Goal: Task Accomplishment & Management: Complete application form

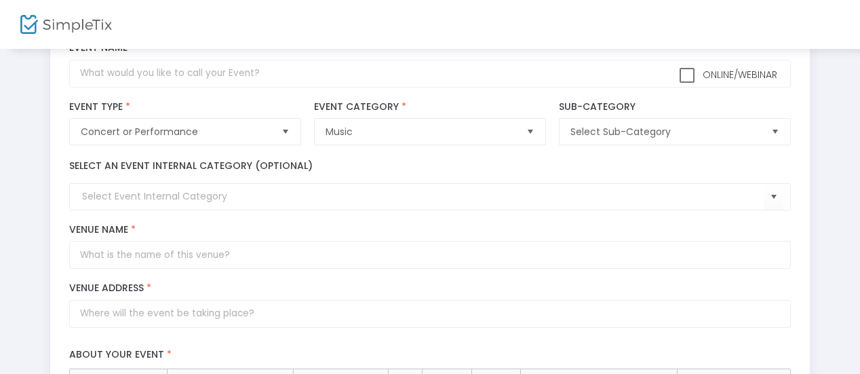
scroll to position [88, 0]
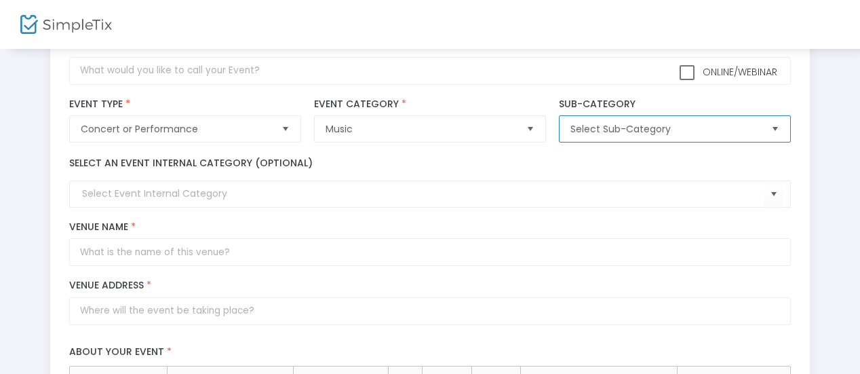
click at [713, 119] on span "Select Sub-Category" at bounding box center [665, 129] width 200 height 26
click at [781, 128] on span "Select" at bounding box center [774, 129] width 22 height 22
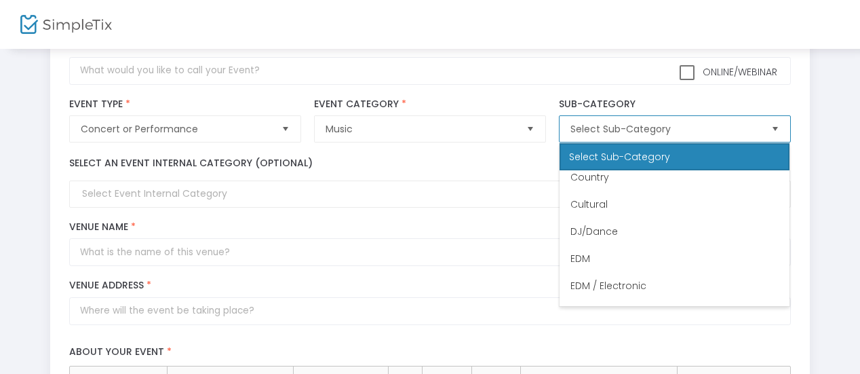
scroll to position [193, 0]
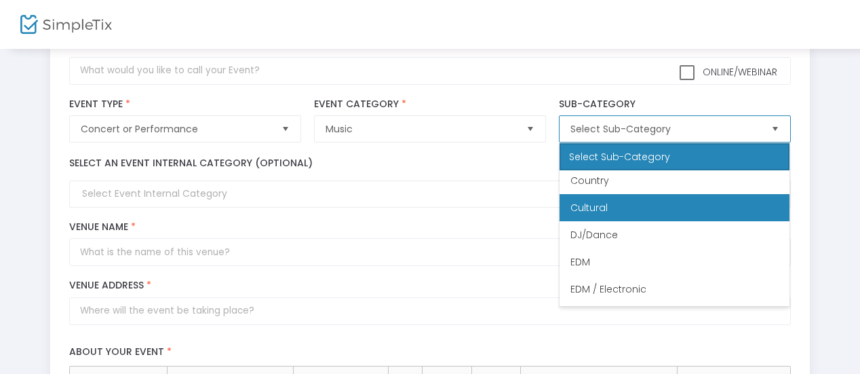
click at [711, 212] on li "Cultural" at bounding box center [674, 207] width 230 height 27
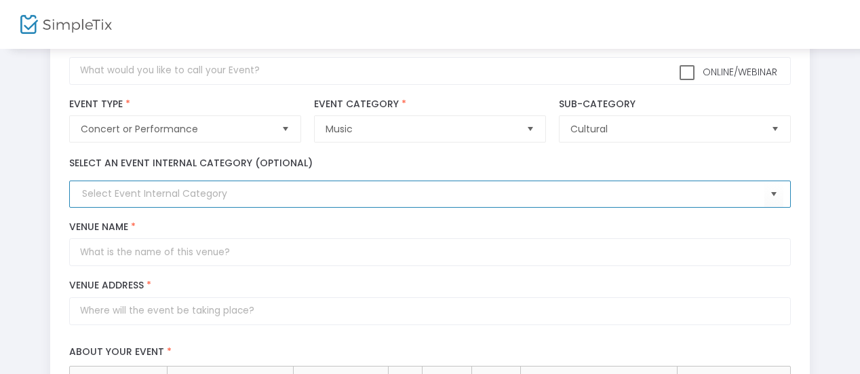
click at [144, 197] on input at bounding box center [422, 193] width 681 height 14
click at [781, 191] on span "Select" at bounding box center [773, 194] width 22 height 22
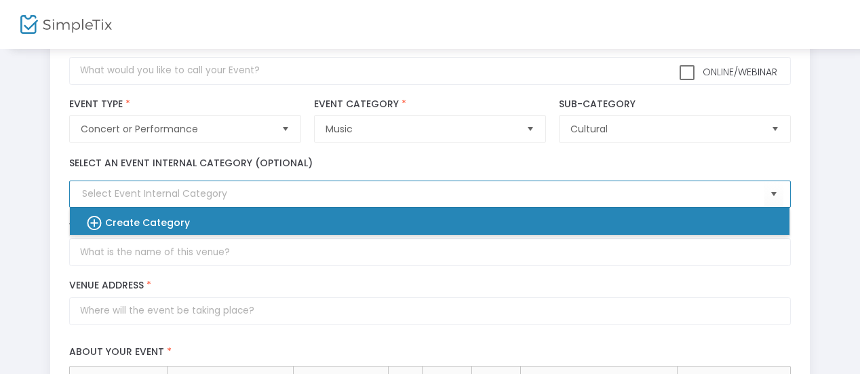
click at [731, 224] on div "Create Category" at bounding box center [423, 220] width 698 height 27
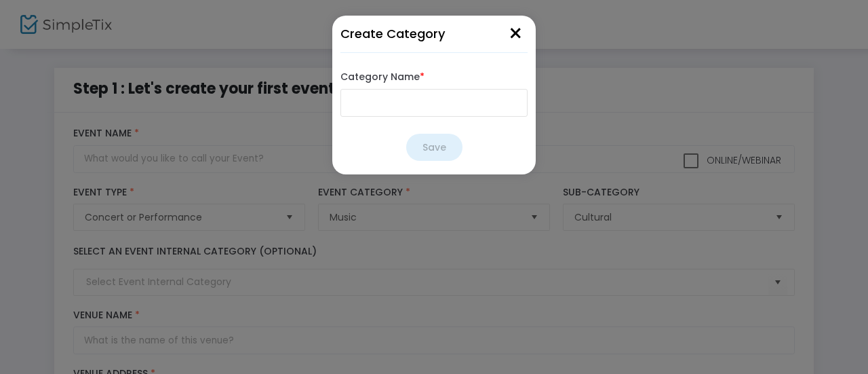
click at [435, 105] on input "Category Name *" at bounding box center [433, 103] width 187 height 28
type input "Qawwali"
click at [427, 150] on button "Save" at bounding box center [434, 147] width 56 height 27
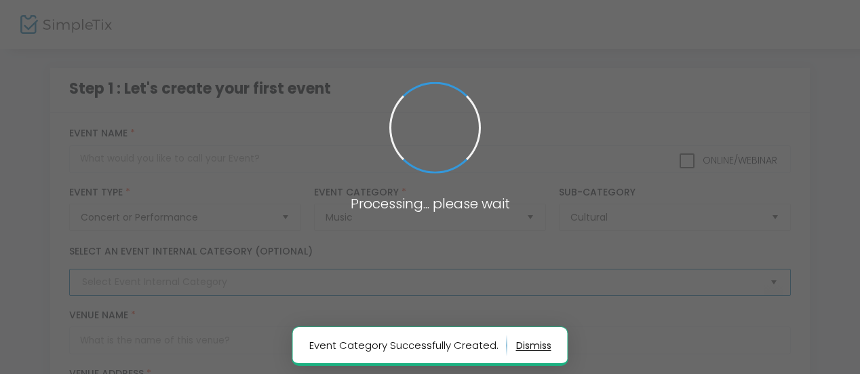
type input "Qawwali"
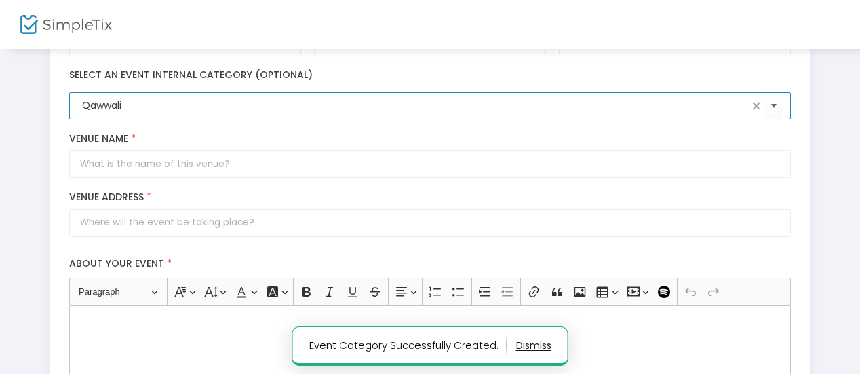
scroll to position [182, 0]
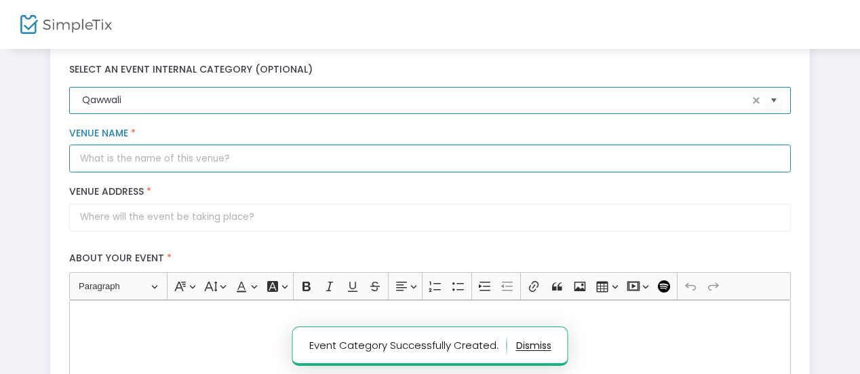
click at [132, 157] on input "Venue Name *" at bounding box center [429, 158] width 721 height 28
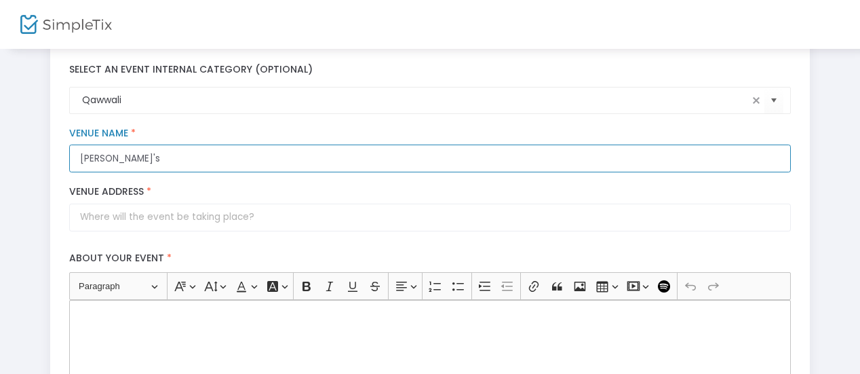
click at [203, 161] on input "Jassi's" at bounding box center [429, 158] width 721 height 28
paste input "Jassi's Fine Indian Cuisine"
click at [94, 157] on input "Jassi's Jassi's Fine Indian Cuisine" at bounding box center [429, 158] width 721 height 28
type input "Jassi's Fine Indian Cuisine"
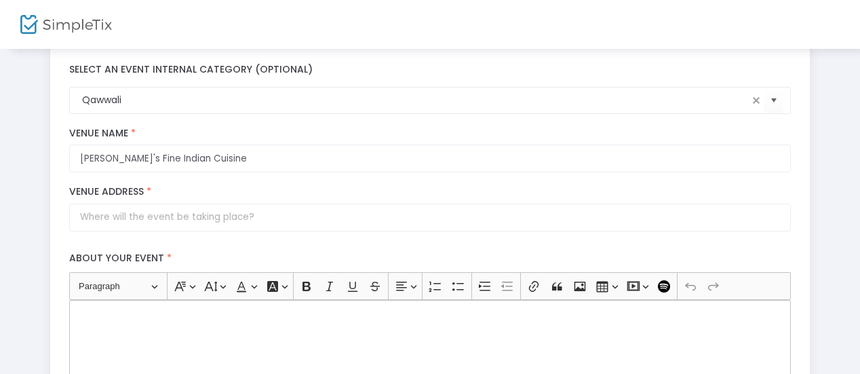
click at [273, 188] on label "Venue Address *" at bounding box center [429, 192] width 721 height 12
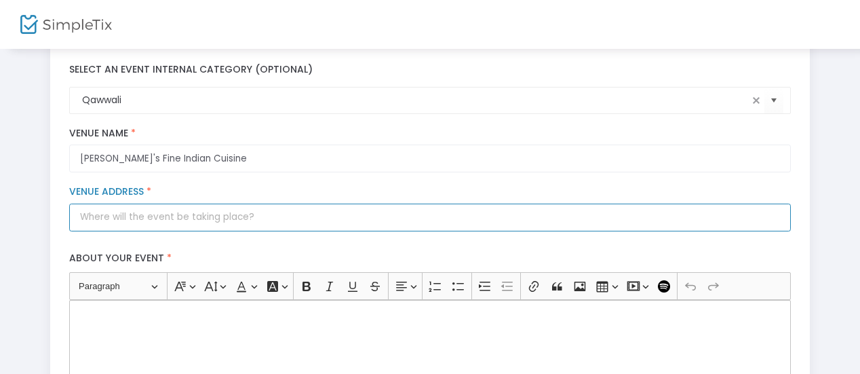
click at [273, 203] on input "Venue Address *" at bounding box center [429, 217] width 721 height 28
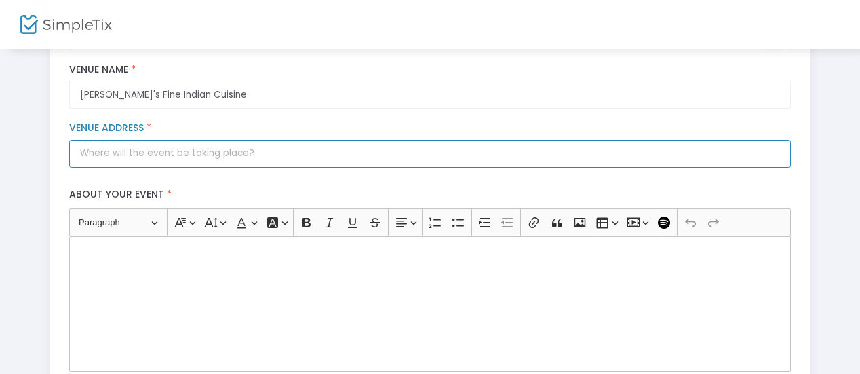
scroll to position [249, 0]
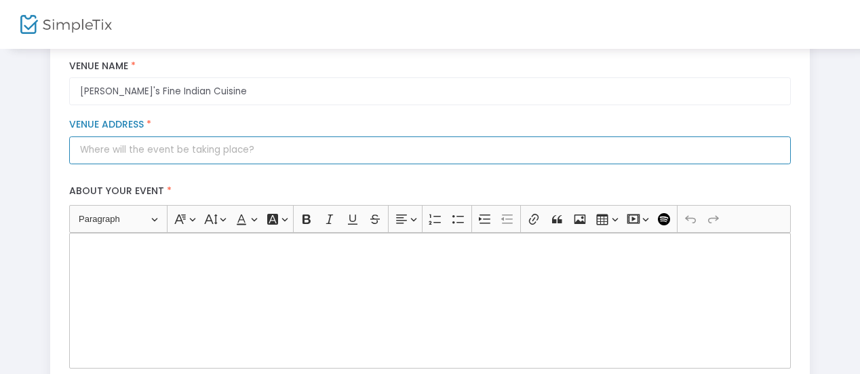
click at [730, 155] on input "Venue Address *" at bounding box center [429, 150] width 721 height 28
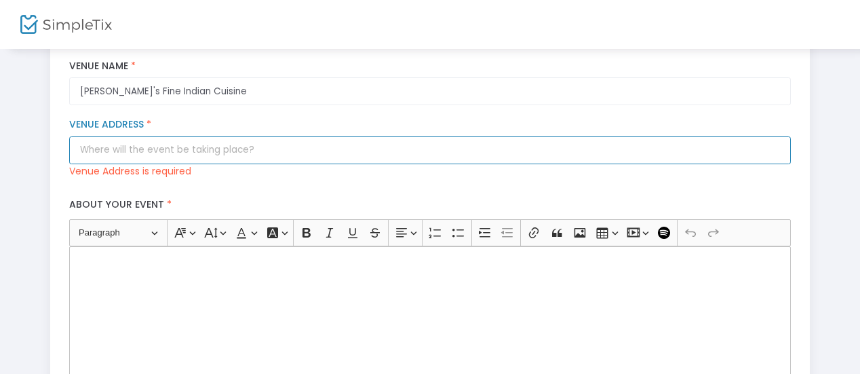
click at [167, 151] on input "Venue Address *" at bounding box center [429, 150] width 721 height 28
paste input "271-11 Union Tpke, Queens, NY 11040"
click at [167, 151] on input "271-11 Union Tpke, Queens, NY 11040" at bounding box center [429, 150] width 721 height 28
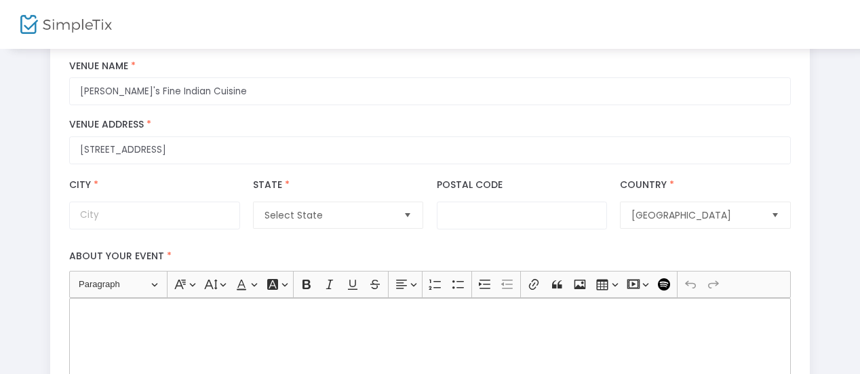
type input "271-11 Union Turnpike"
type input "Queens County"
type input "11040"
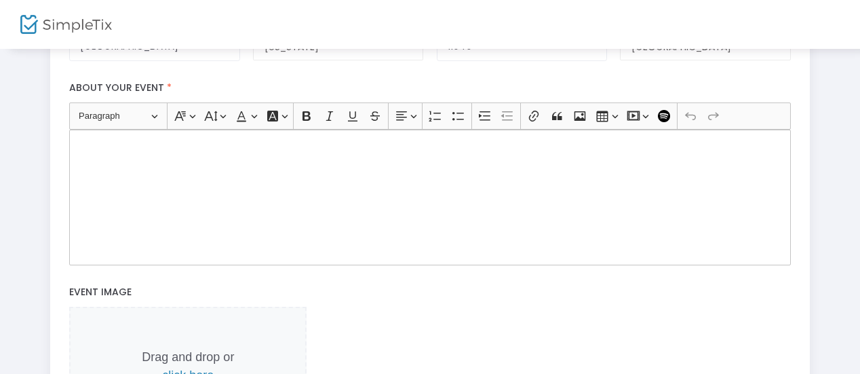
scroll to position [416, 0]
click at [335, 180] on div "Rich Text Editor, main" at bounding box center [429, 199] width 721 height 136
click at [193, 188] on div "Rich Text Editor, main" at bounding box center [429, 199] width 721 height 136
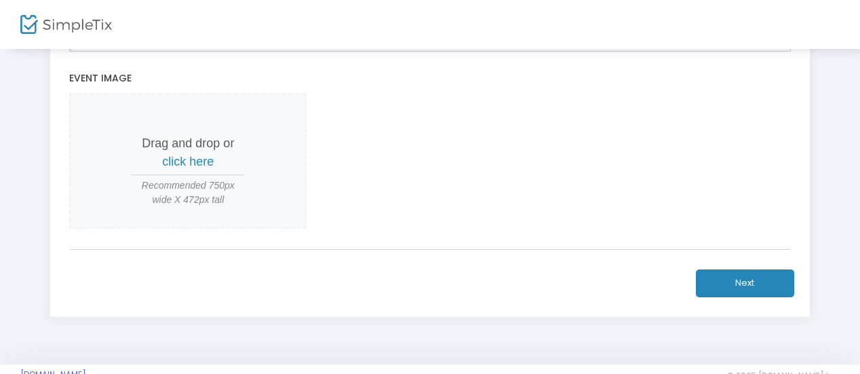
scroll to position [633, 0]
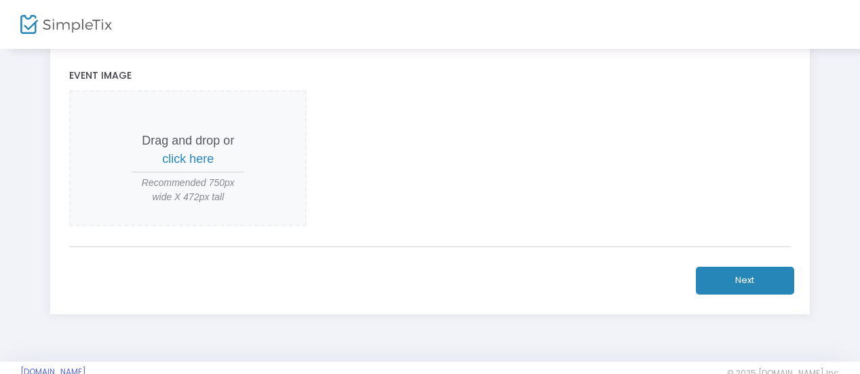
click at [162, 164] on p "Drag and drop or click here" at bounding box center [188, 150] width 113 height 37
click at [176, 158] on span "click here" at bounding box center [188, 159] width 52 height 14
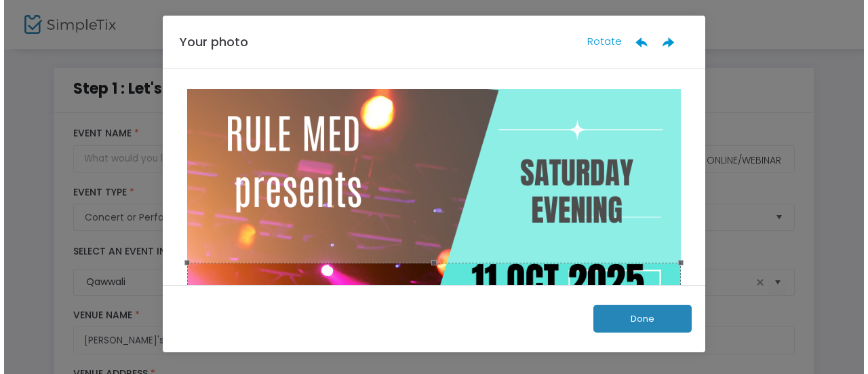
scroll to position [0, 0]
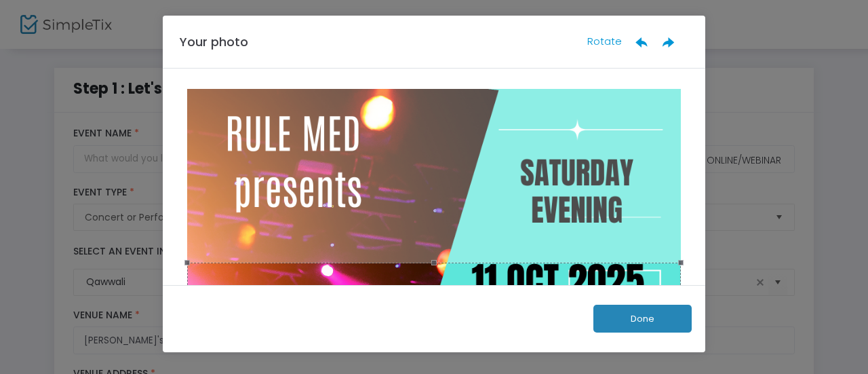
drag, startPoint x: 696, startPoint y: 94, endPoint x: 697, endPoint y: 154, distance: 59.7
click at [697, 154] on div at bounding box center [434, 176] width 542 height 216
drag, startPoint x: 696, startPoint y: 153, endPoint x: 285, endPoint y: 71, distance: 419.0
click at [285, 71] on div at bounding box center [434, 176] width 542 height 216
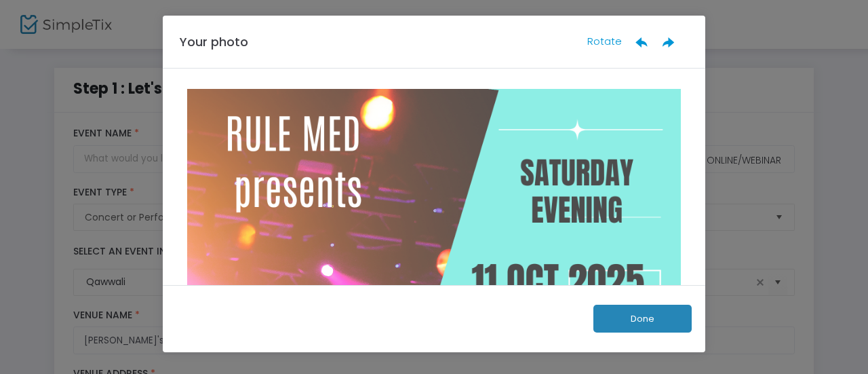
drag, startPoint x: 696, startPoint y: 107, endPoint x: 696, endPoint y: 159, distance: 52.2
click at [696, 159] on div at bounding box center [434, 176] width 542 height 216
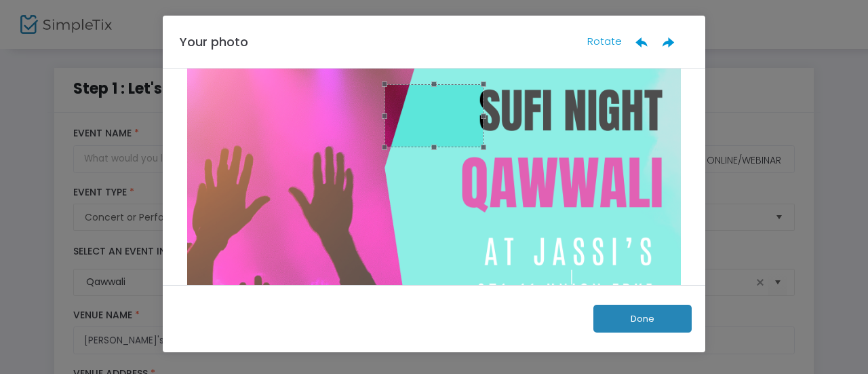
scroll to position [307, 0]
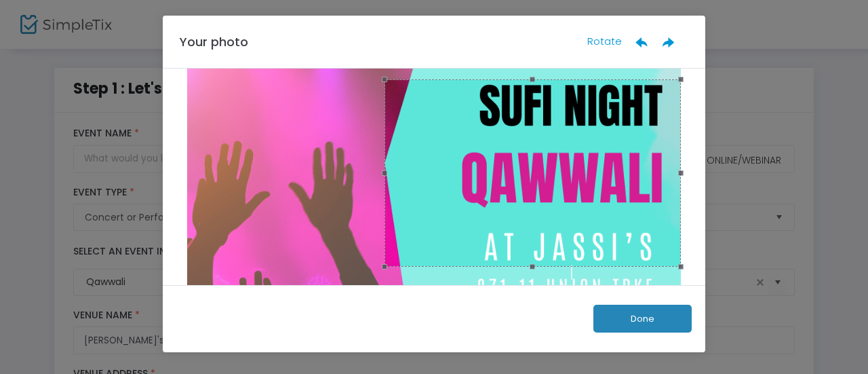
drag, startPoint x: 480, startPoint y: 143, endPoint x: 682, endPoint y: 332, distance: 276.8
click at [682, 332] on div "Your photo Rotate Done" at bounding box center [434, 184] width 542 height 336
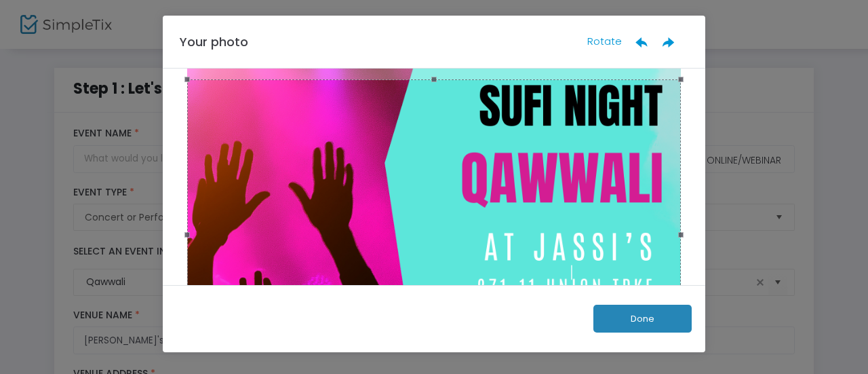
drag, startPoint x: 383, startPoint y: 266, endPoint x: 37, endPoint y: 262, distance: 345.8
click at [37, 262] on ngb-modal-window "Your photo Rotate Done" at bounding box center [434, 187] width 868 height 374
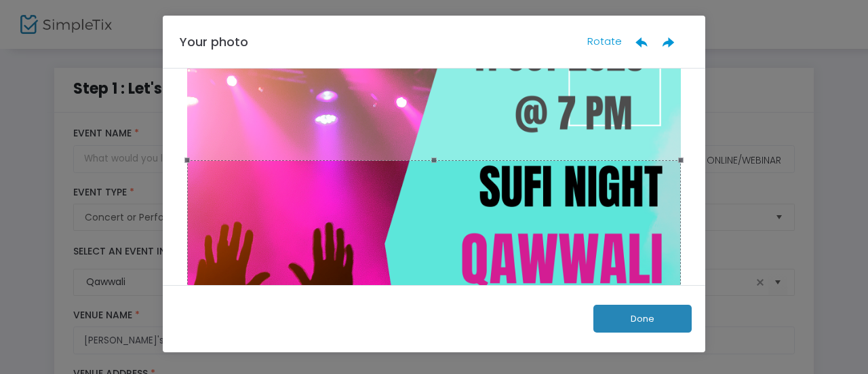
scroll to position [214, 0]
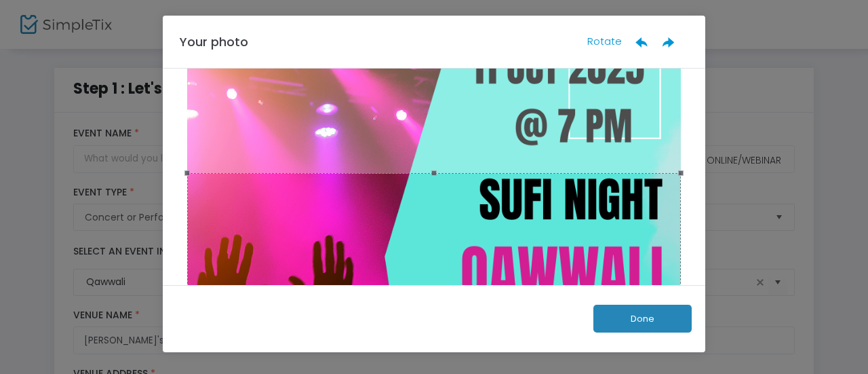
drag, startPoint x: 433, startPoint y: 175, endPoint x: 425, endPoint y: 79, distance: 96.6
click at [425, 79] on div at bounding box center [434, 209] width 502 height 669
click at [751, 89] on ngb-modal-window "Your photo Rotate Done" at bounding box center [434, 187] width 868 height 374
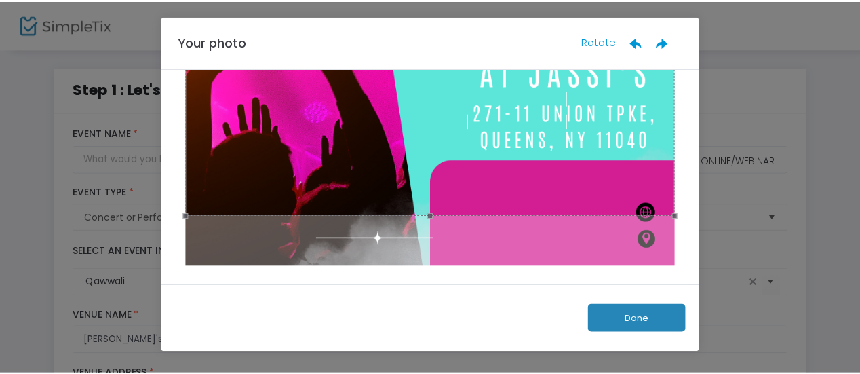
scroll to position [0, 0]
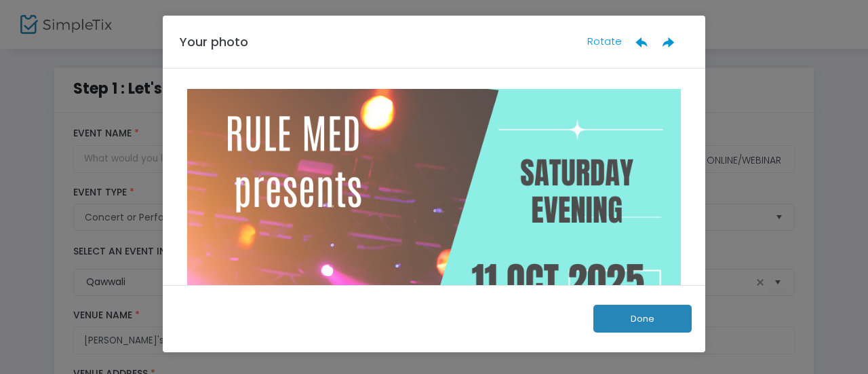
click at [629, 43] on div "Rotate" at bounding box center [638, 42] width 102 height 16
click at [33, 197] on ngb-modal-window "Your photo Rotate Done" at bounding box center [434, 187] width 868 height 374
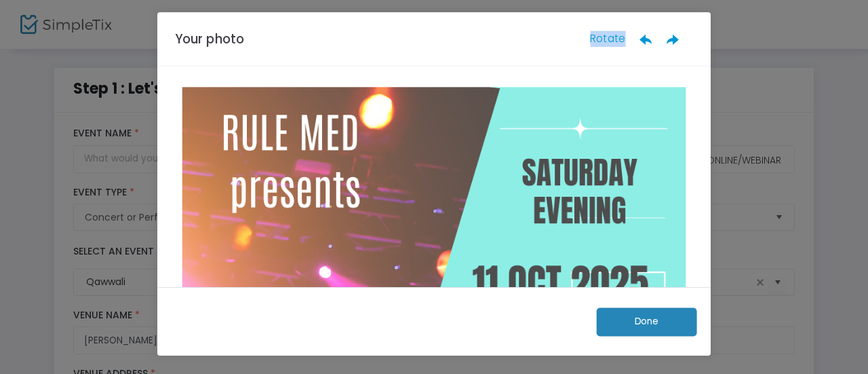
click at [33, 197] on ngb-modal-window "Your photo Rotate Done" at bounding box center [434, 187] width 868 height 374
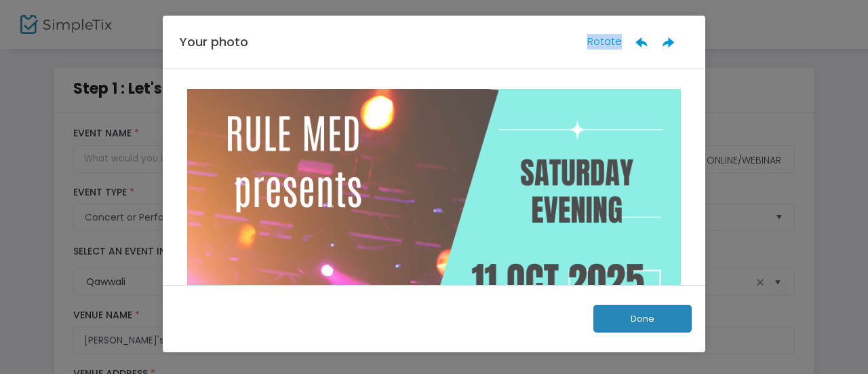
click at [673, 323] on button "Done" at bounding box center [642, 318] width 98 height 28
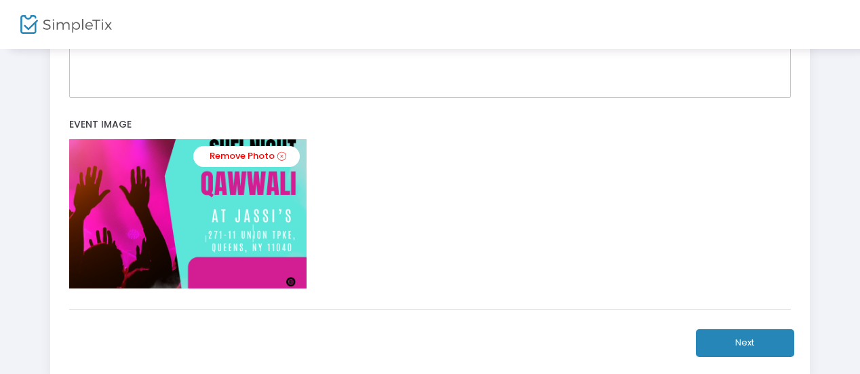
scroll to position [608, 0]
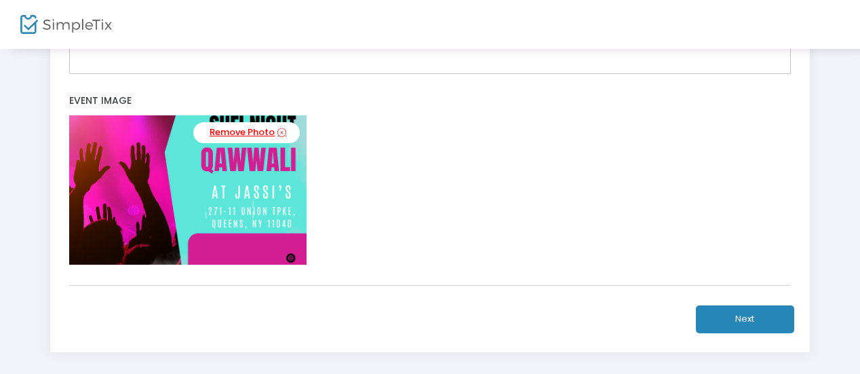
click at [233, 125] on link "Remove Photo" at bounding box center [246, 132] width 106 height 21
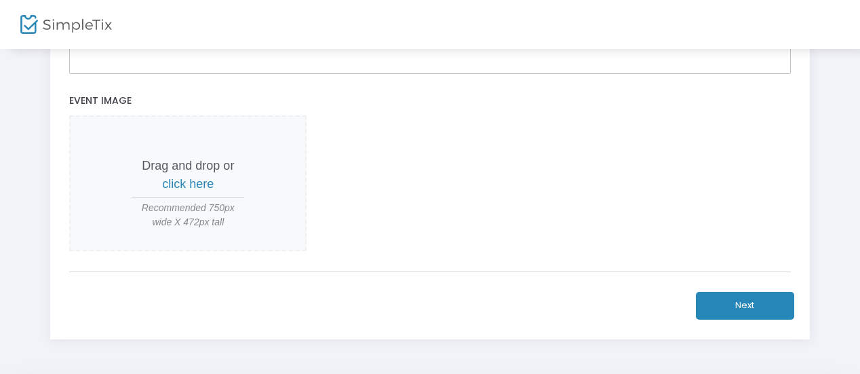
click at [199, 186] on span "click here" at bounding box center [188, 184] width 52 height 14
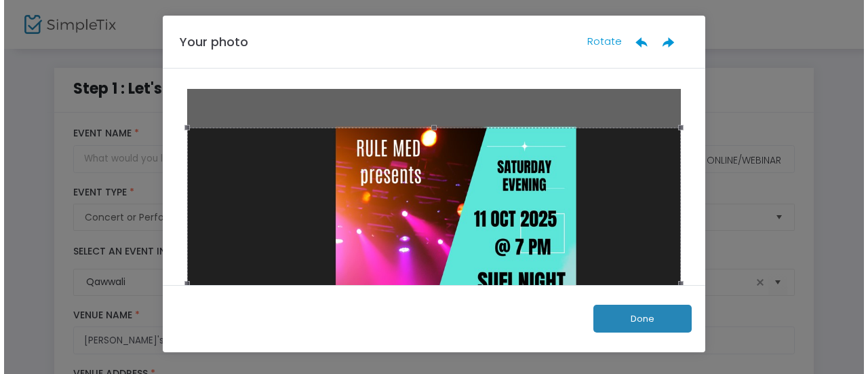
scroll to position [0, 0]
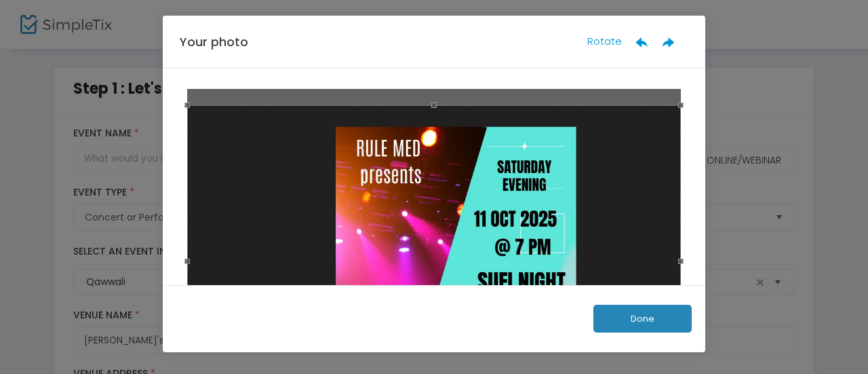
drag, startPoint x: 615, startPoint y: 136, endPoint x: 604, endPoint y: 114, distance: 24.9
click at [604, 114] on div at bounding box center [434, 260] width 494 height 311
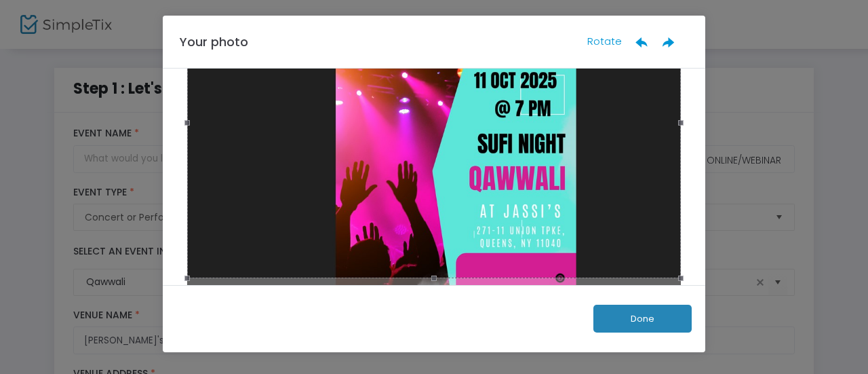
scroll to position [212, 0]
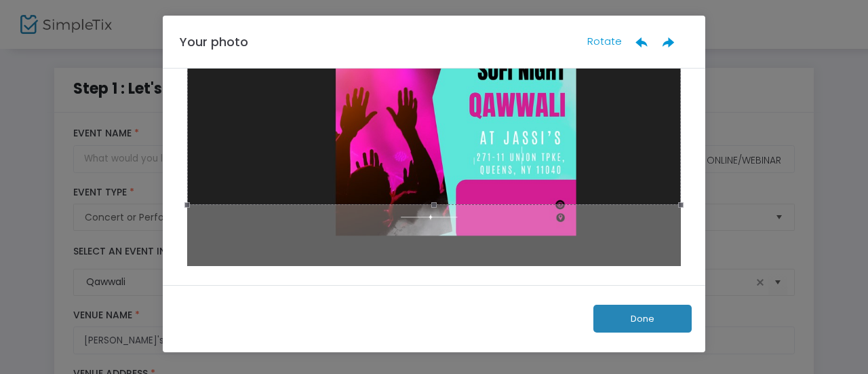
drag, startPoint x: 431, startPoint y: 204, endPoint x: 434, endPoint y: 238, distance: 34.0
click at [434, 238] on div at bounding box center [434, 74] width 502 height 395
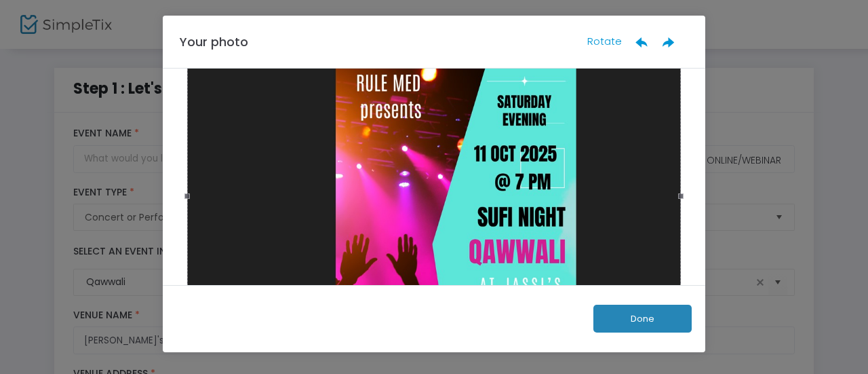
scroll to position [28, 0]
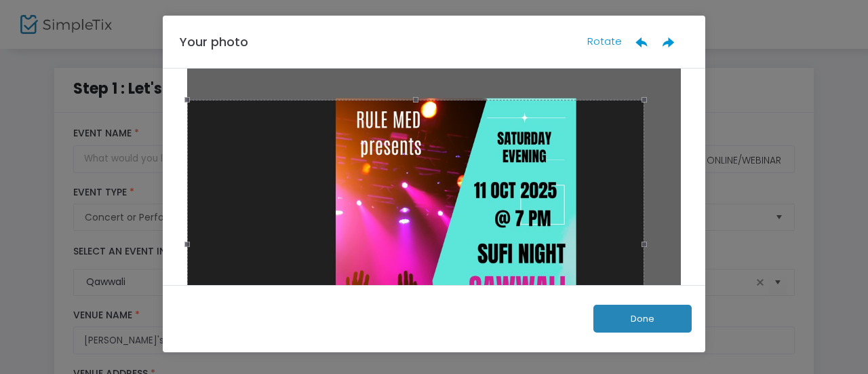
drag, startPoint x: 430, startPoint y: 77, endPoint x: 431, endPoint y: 100, distance: 23.1
click at [431, 100] on span at bounding box center [416, 99] width 442 height 15
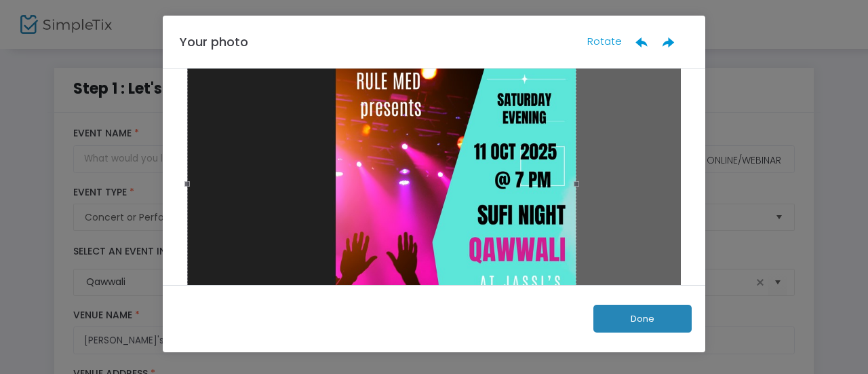
drag, startPoint x: 640, startPoint y: 205, endPoint x: 572, endPoint y: 218, distance: 68.9
click at [572, 218] on span at bounding box center [576, 183] width 15 height 230
drag, startPoint x: 182, startPoint y: 182, endPoint x: 182, endPoint y: 223, distance: 40.7
click at [182, 223] on span at bounding box center [187, 183] width 15 height 230
drag, startPoint x: 696, startPoint y: 192, endPoint x: 702, endPoint y: 240, distance: 48.6
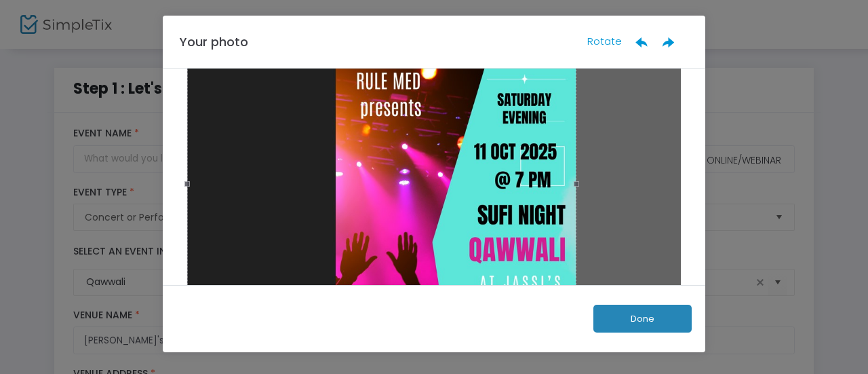
click at [702, 240] on div at bounding box center [434, 176] width 542 height 216
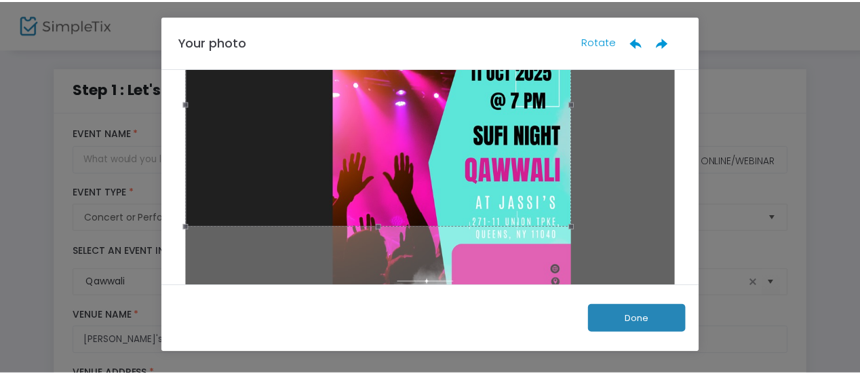
scroll to position [212, 0]
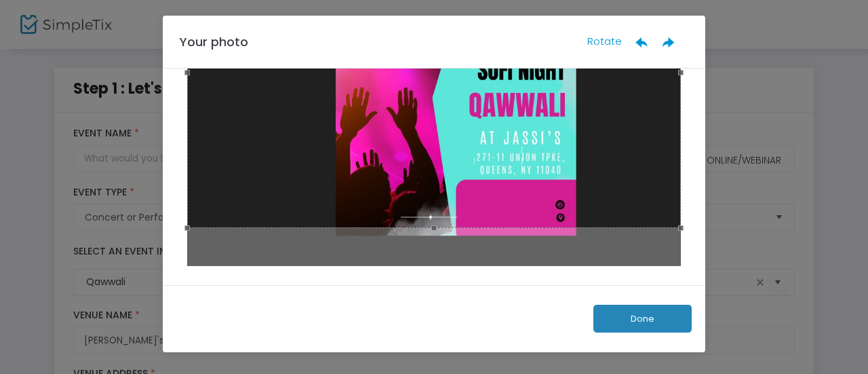
drag, startPoint x: 376, startPoint y: 161, endPoint x: 380, endPoint y: 239, distance: 78.1
click at [380, 239] on div at bounding box center [434, 74] width 502 height 395
click at [644, 321] on button "Done" at bounding box center [642, 318] width 98 height 28
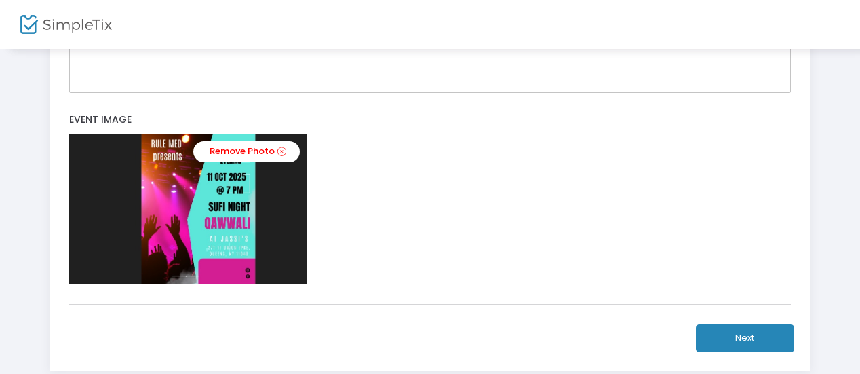
click at [751, 333] on button "Next" at bounding box center [745, 338] width 98 height 28
click at [762, 338] on button "Next" at bounding box center [745, 338] width 98 height 28
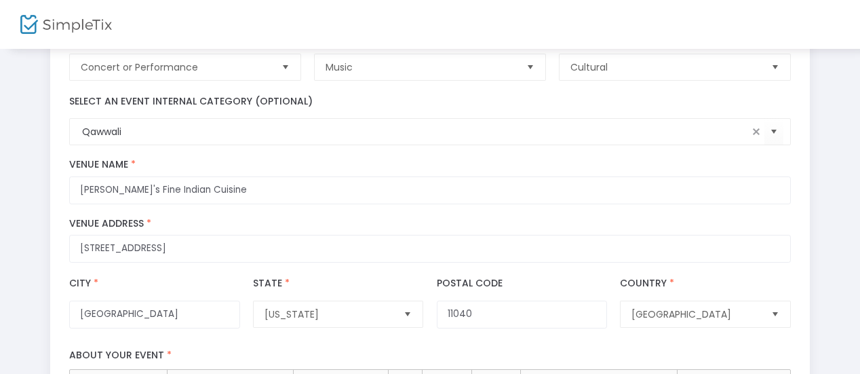
scroll to position [0, 0]
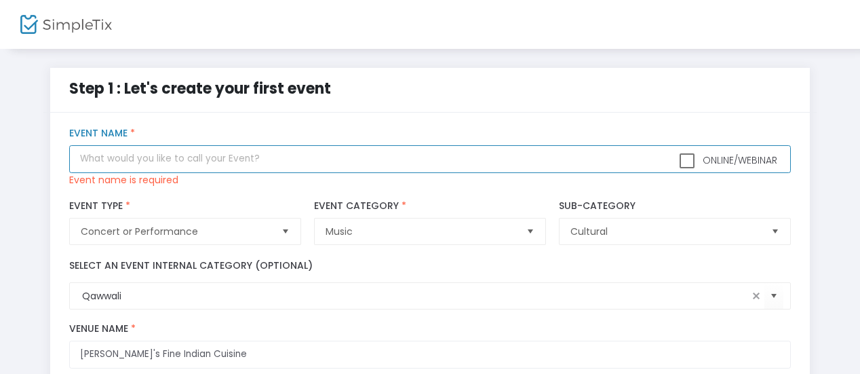
click at [257, 163] on input "text" at bounding box center [429, 159] width 721 height 28
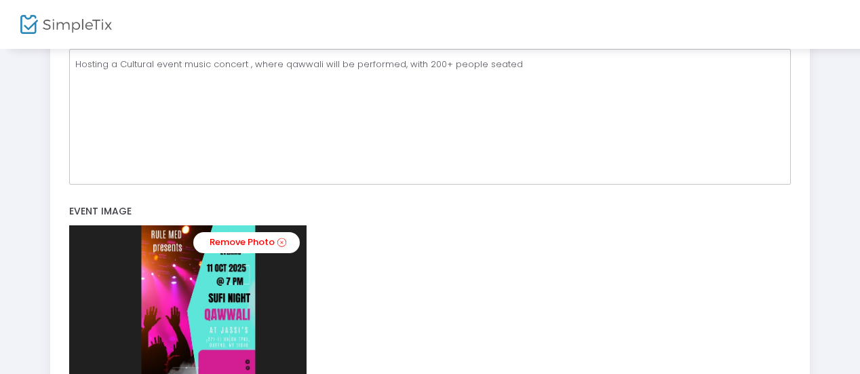
scroll to position [676, 0]
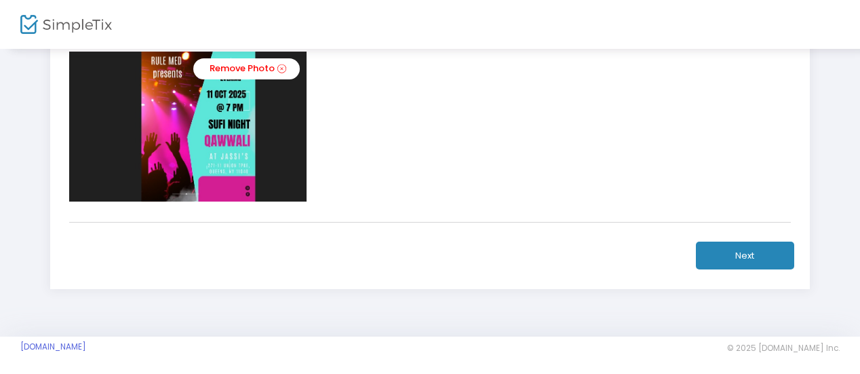
type input "SUFI QAWWALI NIGHT"
click at [739, 262] on button "Next" at bounding box center [745, 255] width 98 height 28
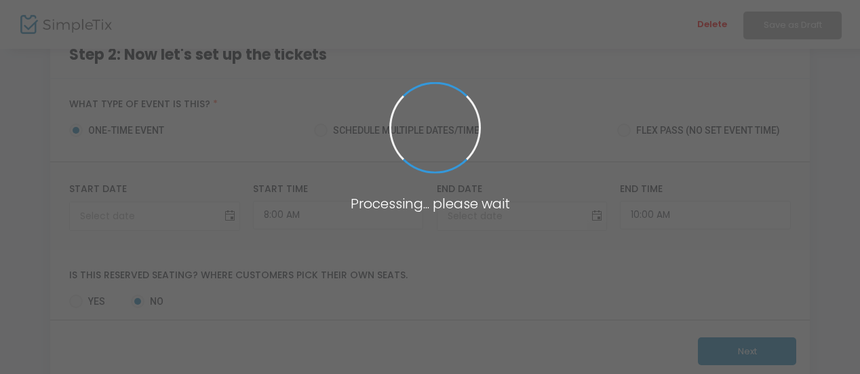
scroll to position [121, 0]
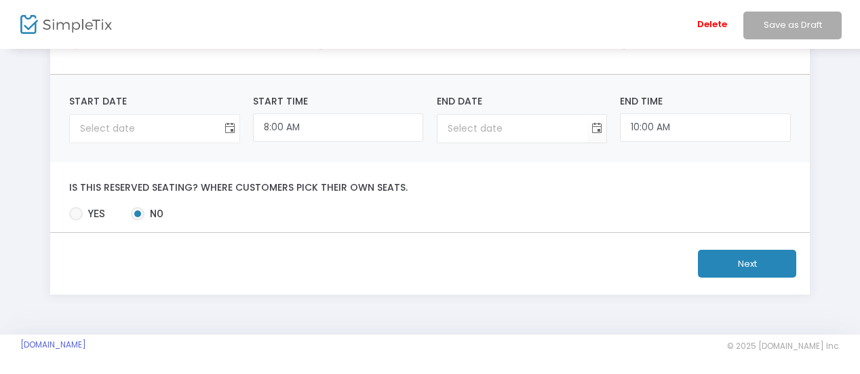
click at [227, 130] on span "Toggle calendar" at bounding box center [229, 128] width 22 height 22
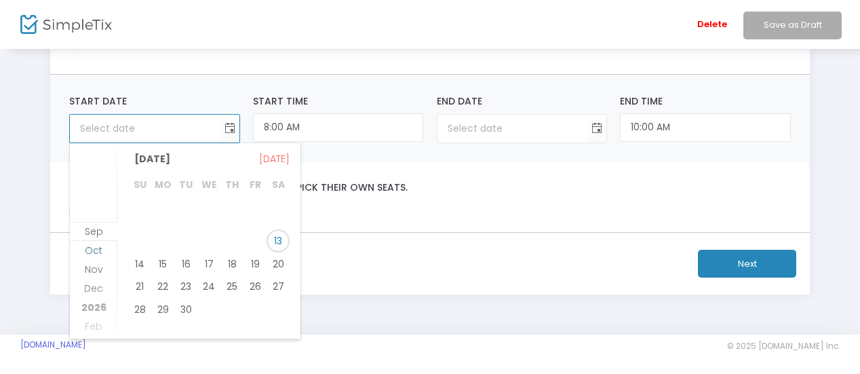
click at [94, 249] on span "Oct" at bounding box center [94, 250] width 18 height 14
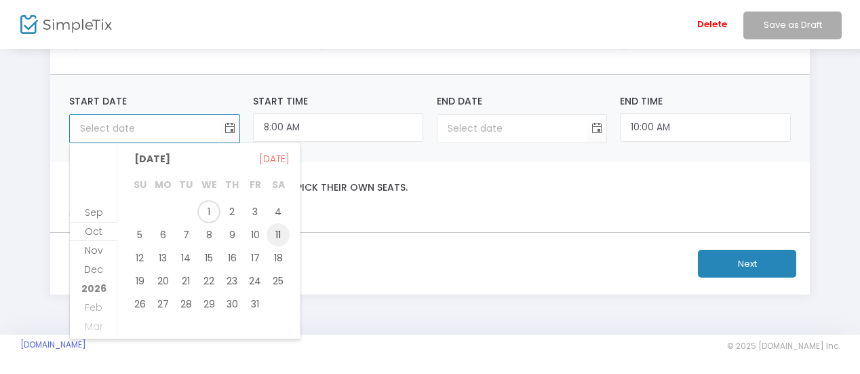
click at [276, 234] on span "11" at bounding box center [277, 234] width 23 height 23
type input "10/11/2025"
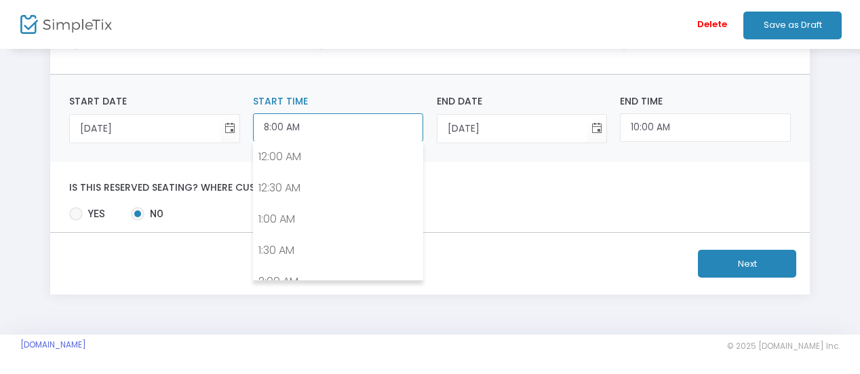
scroll to position [437, 0]
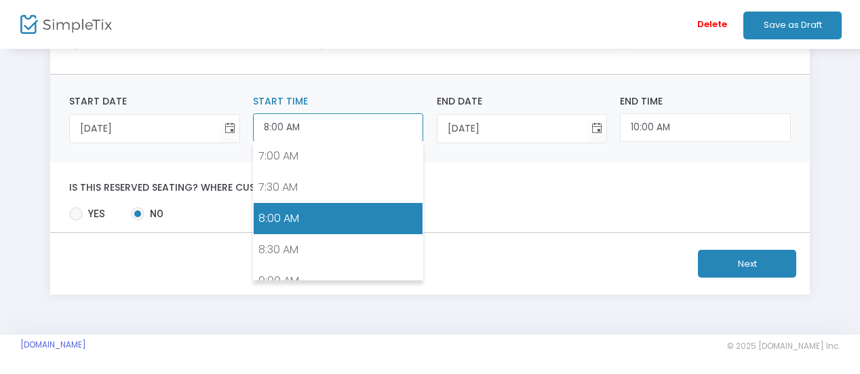
click at [337, 125] on input "8:00 AM" at bounding box center [338, 127] width 170 height 29
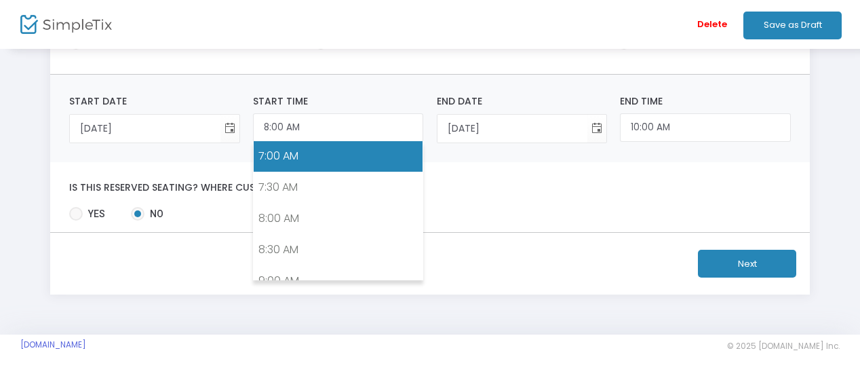
click at [309, 150] on link "7:00 AM" at bounding box center [338, 155] width 169 height 31
type input "7:00 AM"
type input "9:00 AM"
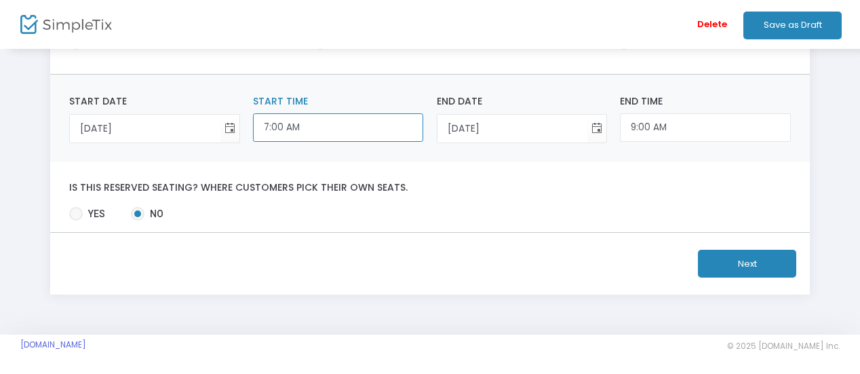
scroll to position [376, 0]
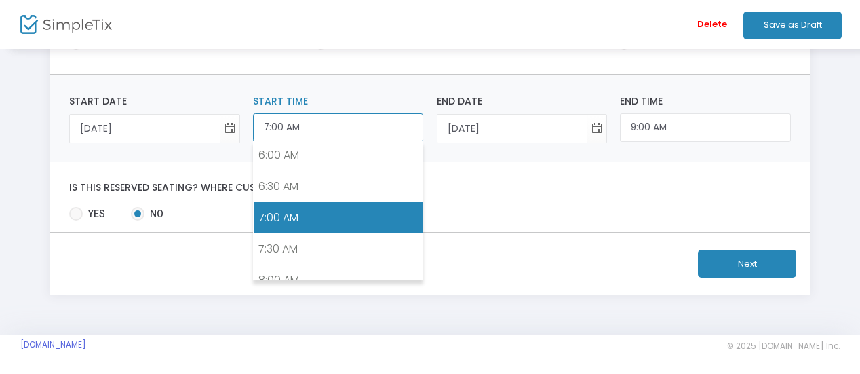
click at [287, 126] on input "7:00 AM" at bounding box center [338, 127] width 170 height 29
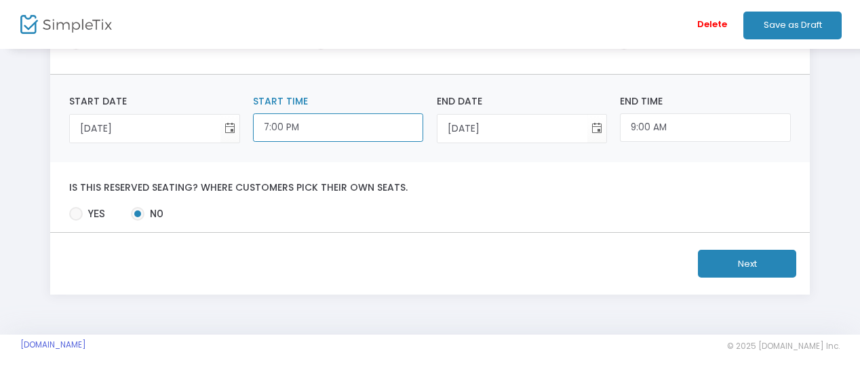
type input "7:00 PM"
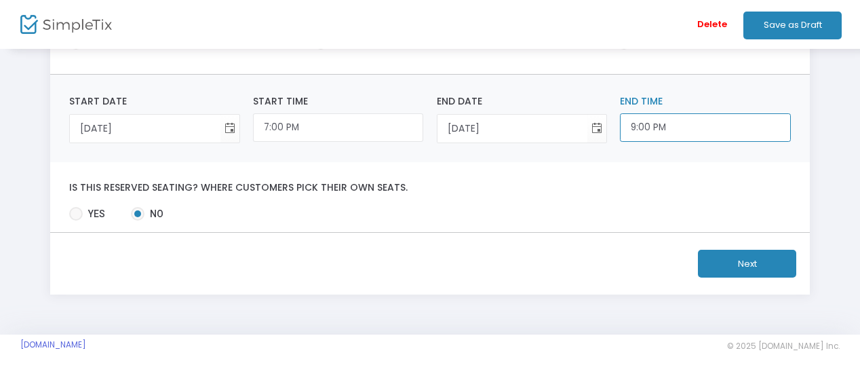
scroll to position [1237, 0]
click at [644, 132] on input "9:00 PM" at bounding box center [705, 127] width 170 height 29
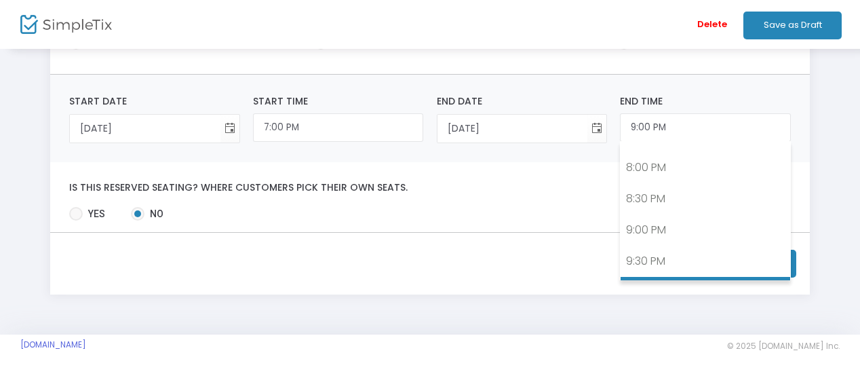
click at [641, 277] on link "10:00 PM" at bounding box center [704, 292] width 169 height 31
type input "10:00 PM"
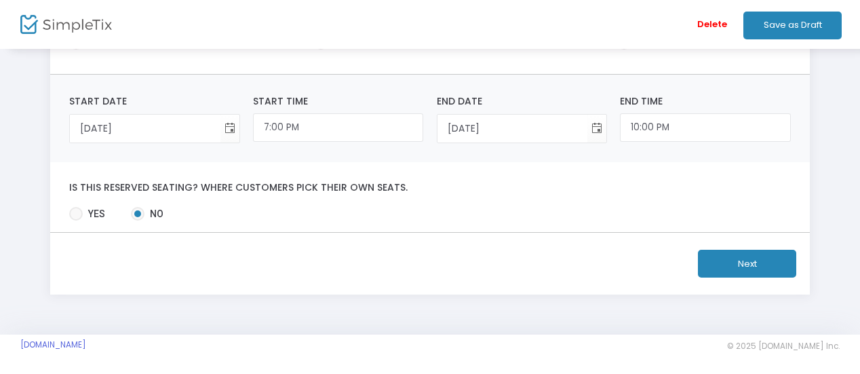
click at [739, 264] on button "Next" at bounding box center [747, 264] width 98 height 28
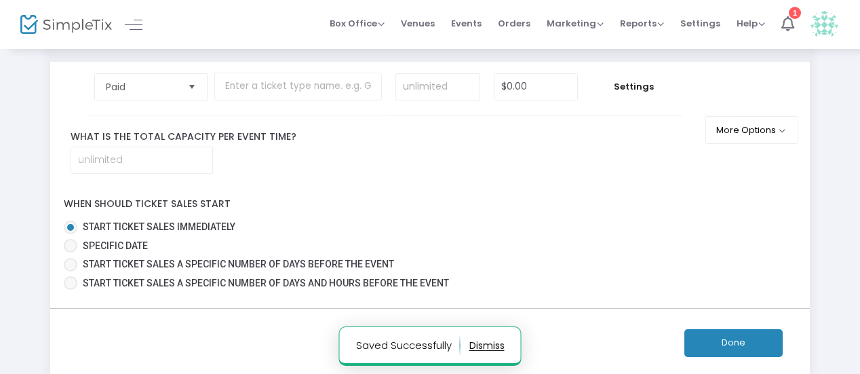
scroll to position [108, 0]
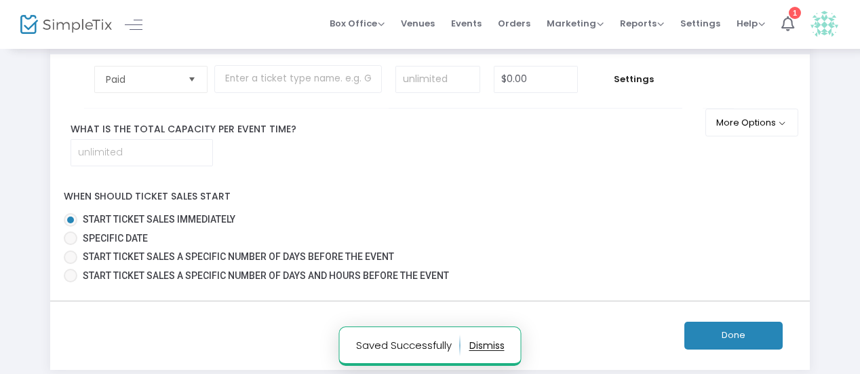
click at [167, 137] on div "What is the total capacity per event time?" at bounding box center [385, 144] width 671 height 44
click at [133, 155] on input at bounding box center [141, 153] width 141 height 26
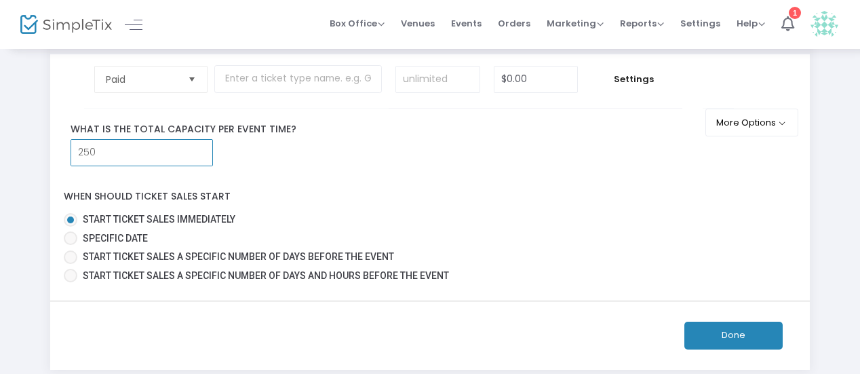
type input "250"
click at [132, 321] on div "Done" at bounding box center [430, 335] width 712 height 28
click at [92, 238] on span "Specific Date" at bounding box center [115, 238] width 65 height 11
click at [71, 245] on input "Specific Date" at bounding box center [70, 245] width 1 height 1
radio input "true"
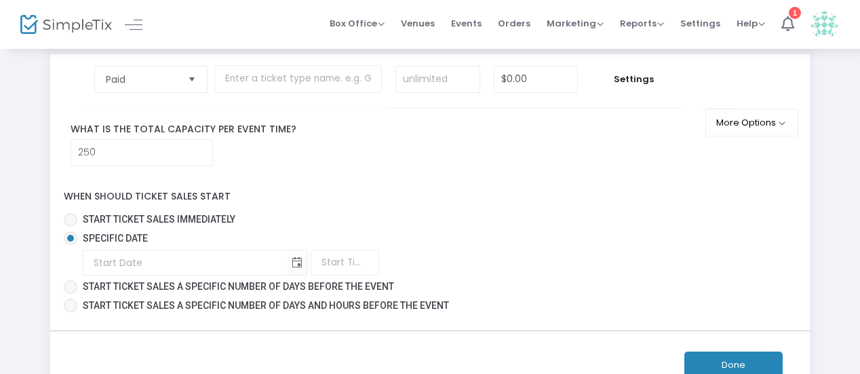
click at [85, 216] on span "Start ticket sales immediately" at bounding box center [159, 219] width 153 height 11
click at [71, 226] on input "Start ticket sales immediately" at bounding box center [70, 226] width 1 height 1
radio input "true"
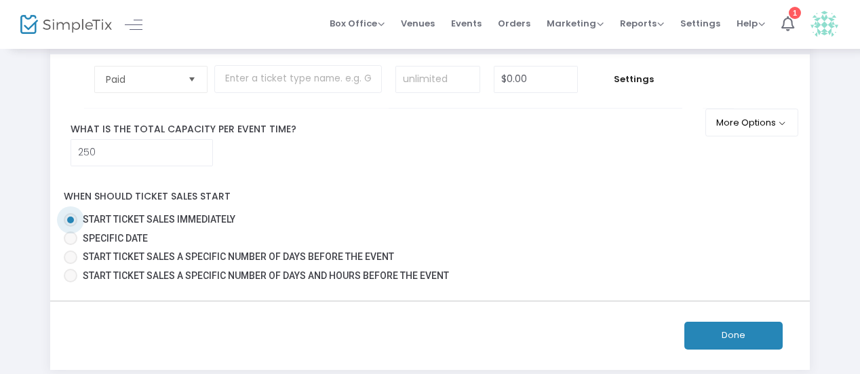
click at [727, 326] on button "Done" at bounding box center [733, 335] width 98 height 28
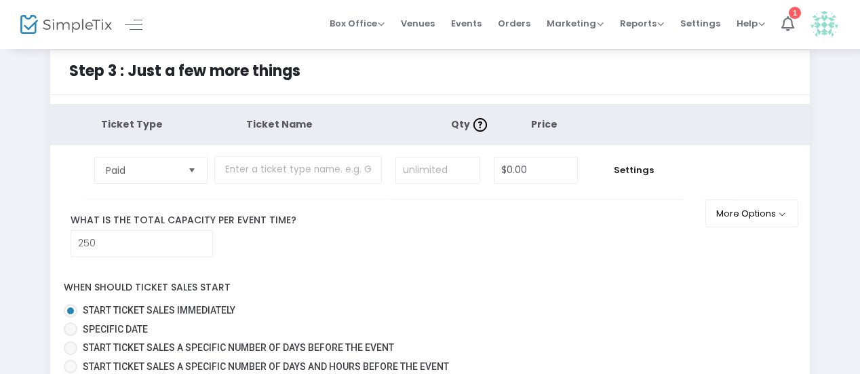
scroll to position [0, 0]
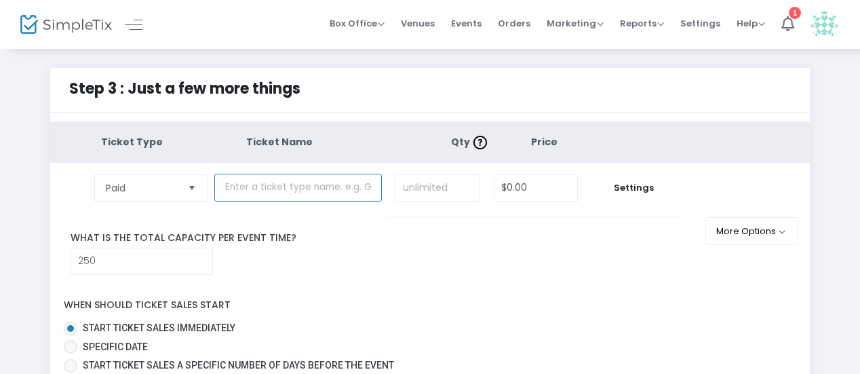
click at [351, 185] on input "text" at bounding box center [297, 188] width 167 height 28
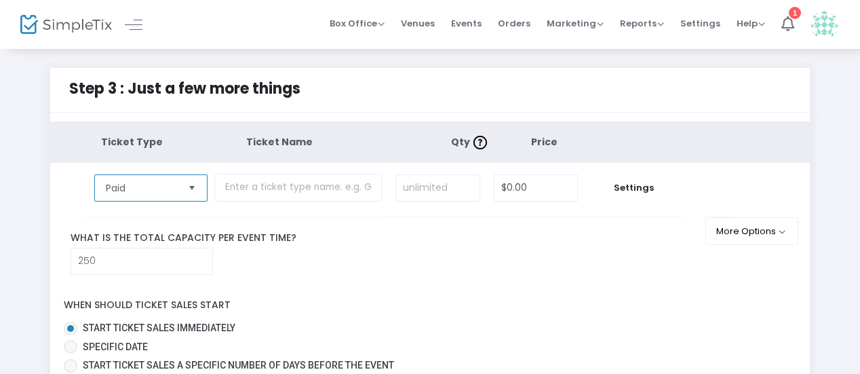
click at [144, 182] on span "Paid" at bounding box center [141, 188] width 71 height 14
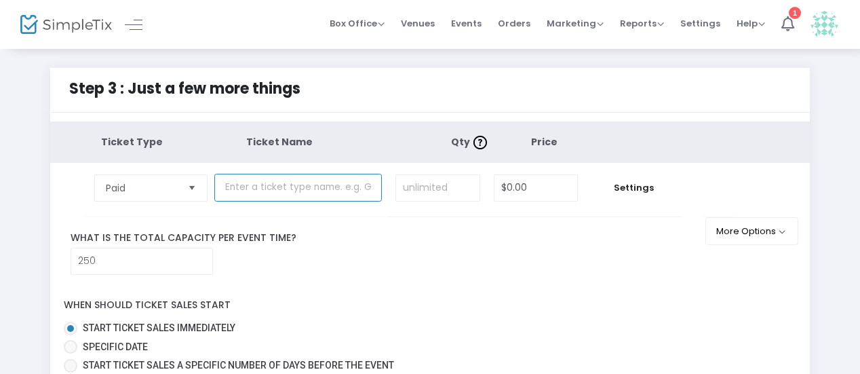
click at [262, 184] on input "text" at bounding box center [297, 188] width 167 height 28
click at [369, 186] on input "text" at bounding box center [297, 188] width 167 height 28
drag, startPoint x: 374, startPoint y: 190, endPoint x: 270, endPoint y: 188, distance: 103.8
drag, startPoint x: 270, startPoint y: 188, endPoint x: 517, endPoint y: 243, distance: 253.7
click at [517, 243] on label "What is the total capacity per event time?" at bounding box center [385, 238] width 650 height 14
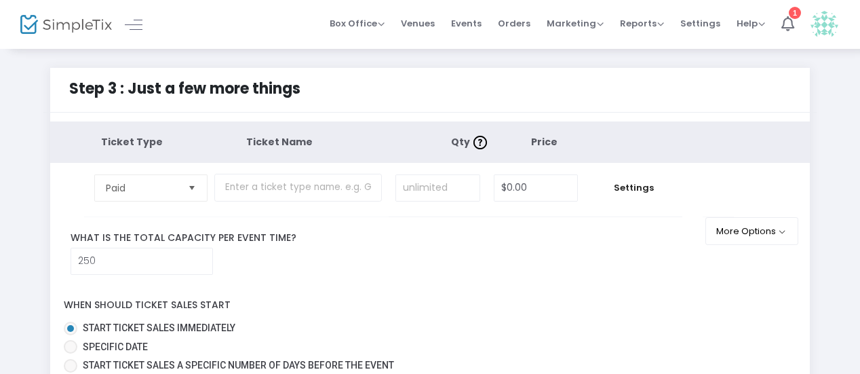
click at [319, 169] on td at bounding box center [301, 190] width 174 height 54
click at [445, 186] on input at bounding box center [437, 188] width 83 height 26
click at [390, 181] on td at bounding box center [438, 190] width 98 height 54
click at [535, 185] on input "0" at bounding box center [535, 188] width 83 height 26
type input "$100.00"
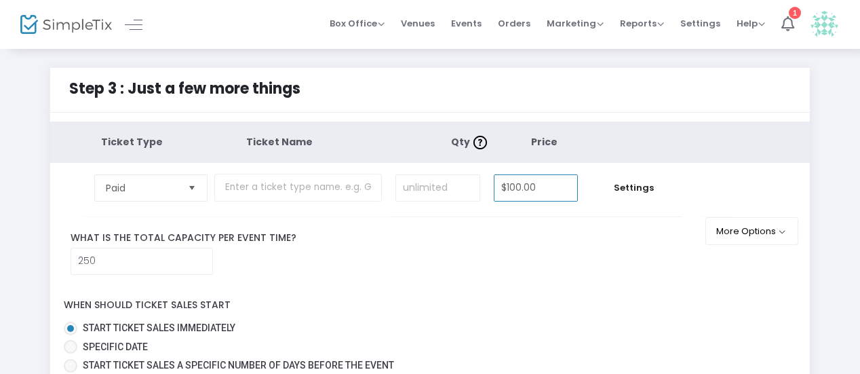
click at [572, 264] on div "What is the total capacity per event time? 250" at bounding box center [385, 253] width 671 height 44
click at [430, 163] on td at bounding box center [438, 190] width 98 height 54
click at [433, 188] on input at bounding box center [437, 188] width 83 height 26
type input "200"
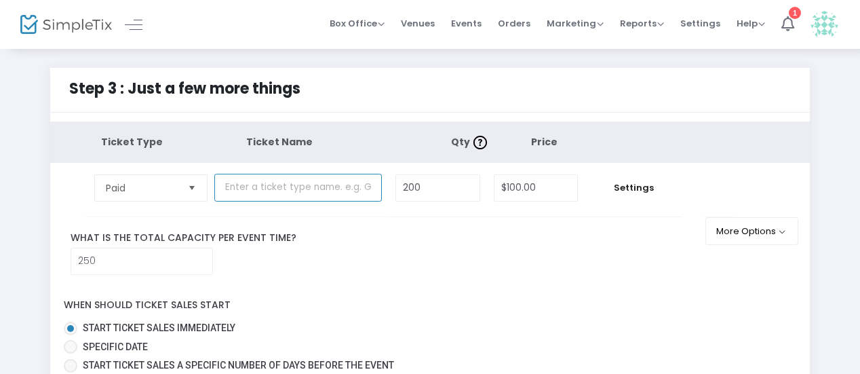
click at [287, 193] on input "text" at bounding box center [297, 188] width 167 height 28
click at [86, 258] on input "250" at bounding box center [141, 261] width 141 height 26
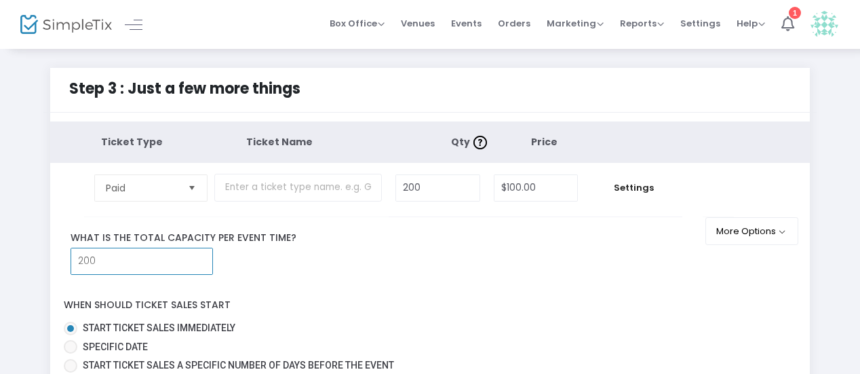
type input "200"
click at [370, 231] on label "What is the total capacity per event time?" at bounding box center [385, 238] width 650 height 14
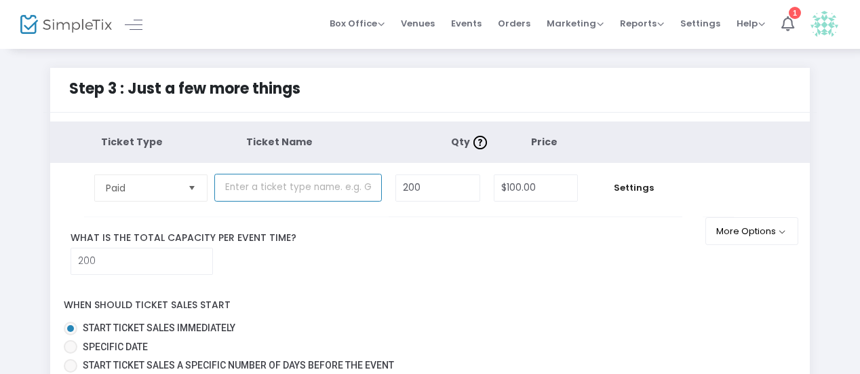
click at [280, 184] on input "text" at bounding box center [297, 188] width 167 height 28
click at [317, 190] on input "text" at bounding box center [297, 188] width 167 height 28
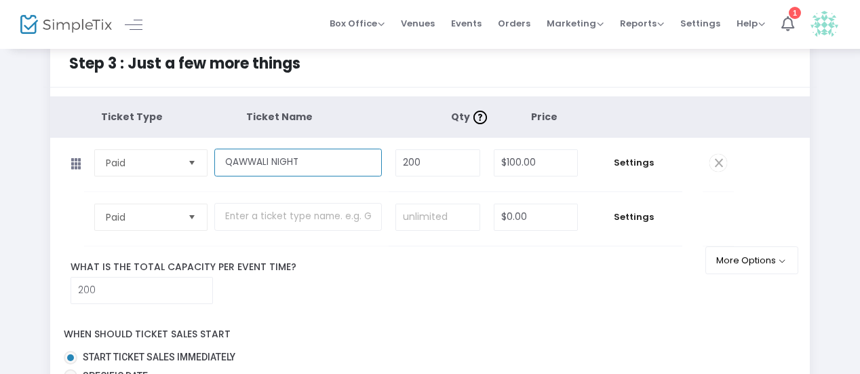
scroll to position [23, 0]
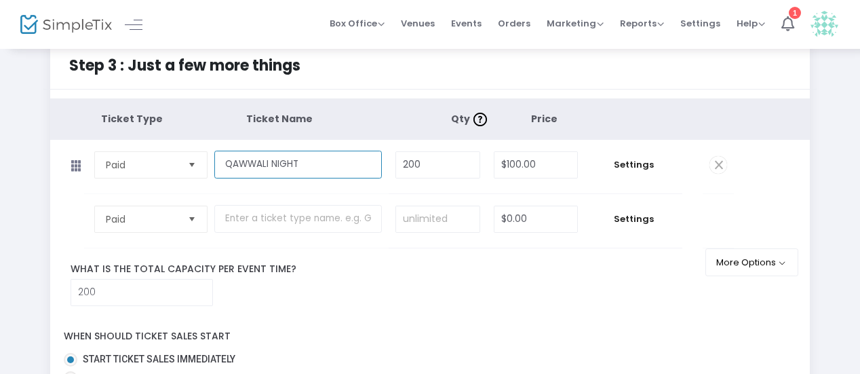
type input "QAWWALI NIGHT"
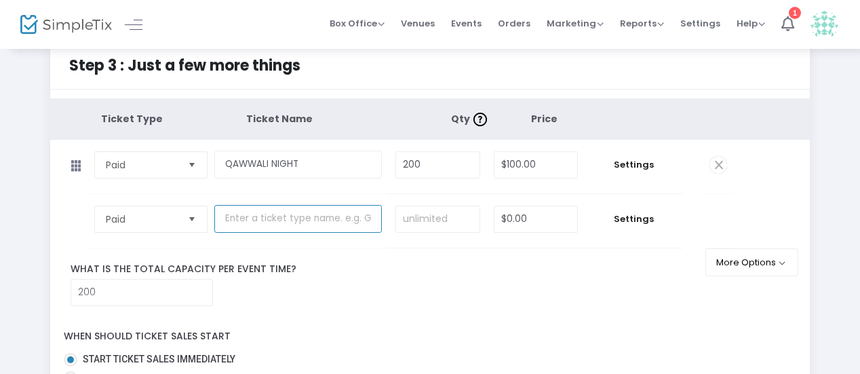
click at [270, 223] on input "text" at bounding box center [297, 219] width 167 height 28
click at [61, 182] on td at bounding box center [67, 167] width 34 height 54
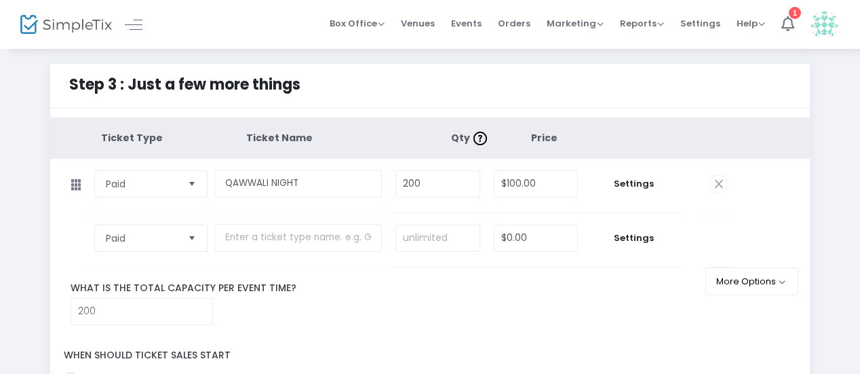
scroll to position [5, 0]
click at [56, 187] on td at bounding box center [67, 184] width 34 height 54
click at [75, 188] on icon at bounding box center [76, 183] width 28 height 21
click at [728, 255] on tr "Paid Required. $0.00 Settings" at bounding box center [391, 239] width 683 height 54
click at [76, 185] on icon at bounding box center [76, 183] width 28 height 21
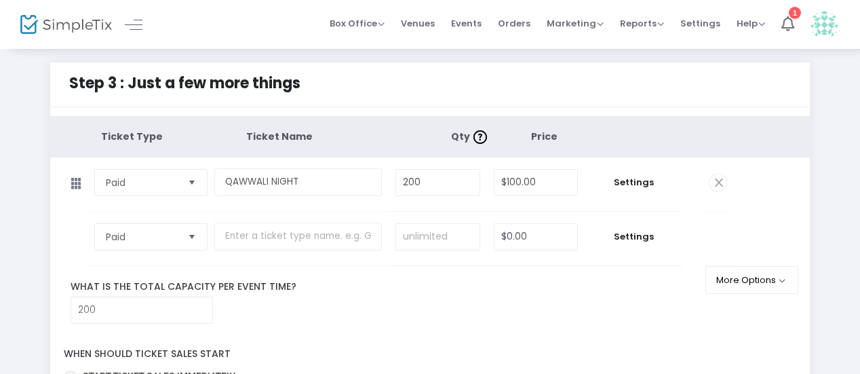
click at [81, 183] on icon at bounding box center [76, 183] width 28 height 21
click at [349, 226] on input "text" at bounding box center [297, 236] width 167 height 28
click at [629, 236] on span "Settings" at bounding box center [633, 237] width 84 height 14
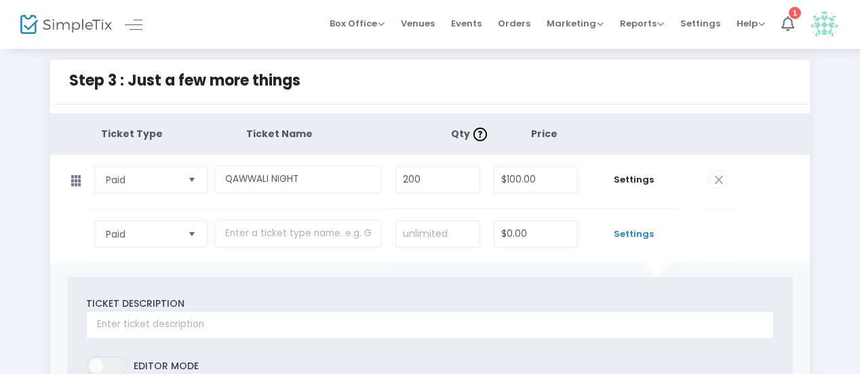
scroll to position [0, 0]
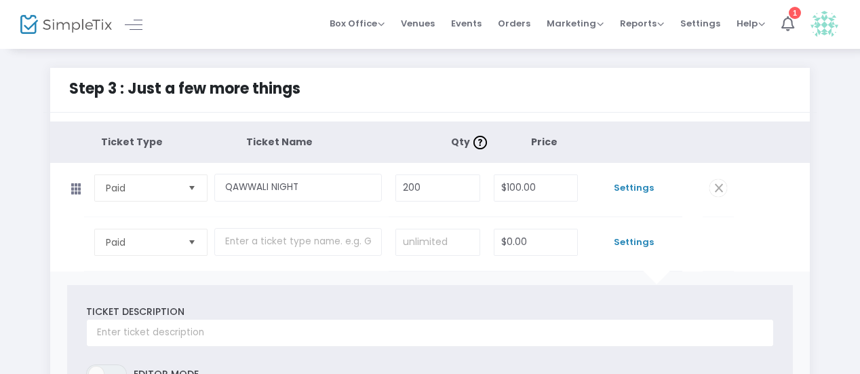
click at [637, 184] on span "Settings" at bounding box center [633, 188] width 84 height 14
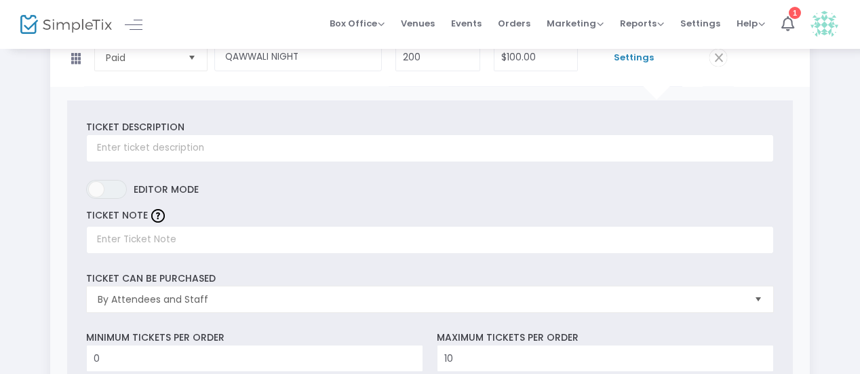
scroll to position [170, 0]
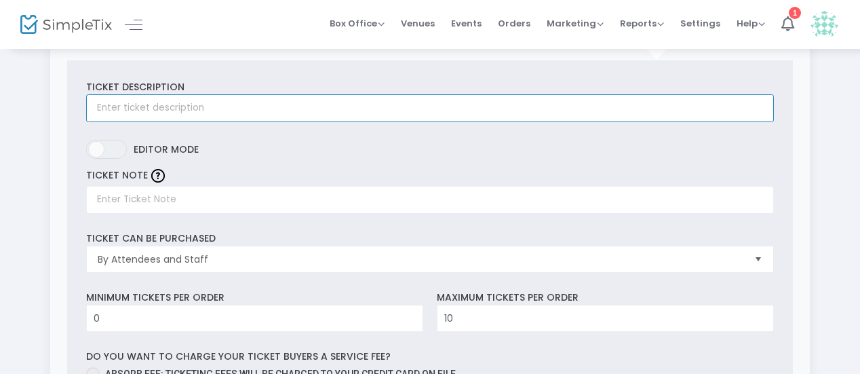
click at [237, 108] on input "text" at bounding box center [429, 108] width 687 height 28
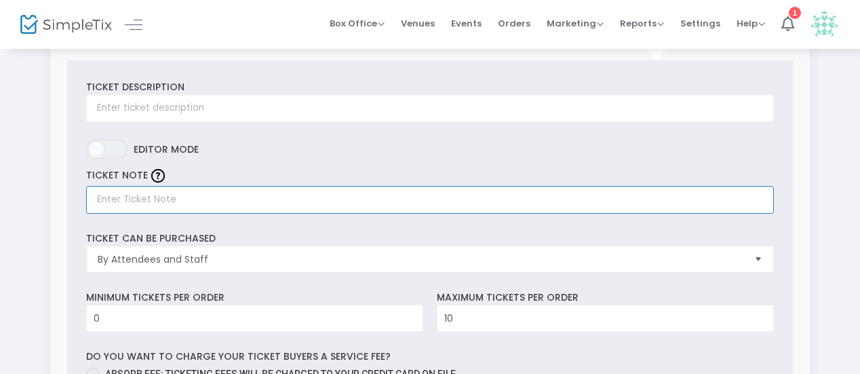
click at [148, 207] on input "text" at bounding box center [429, 200] width 687 height 28
type input "Q"
type input "SUFI NIGHT at JASSI's"
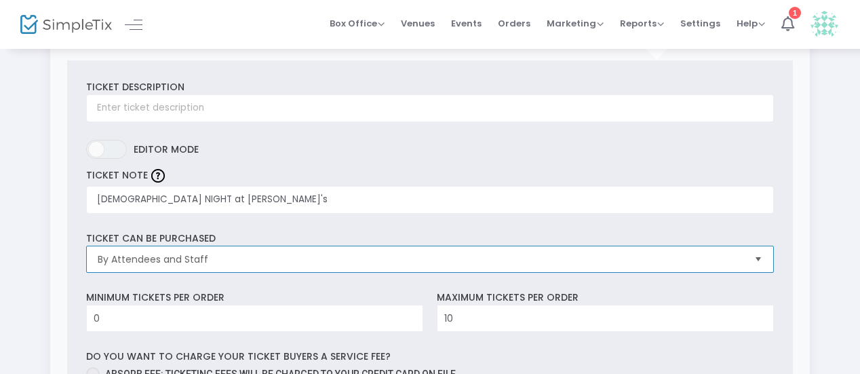
click at [210, 248] on span "By Attendees and Staff" at bounding box center [420, 259] width 656 height 26
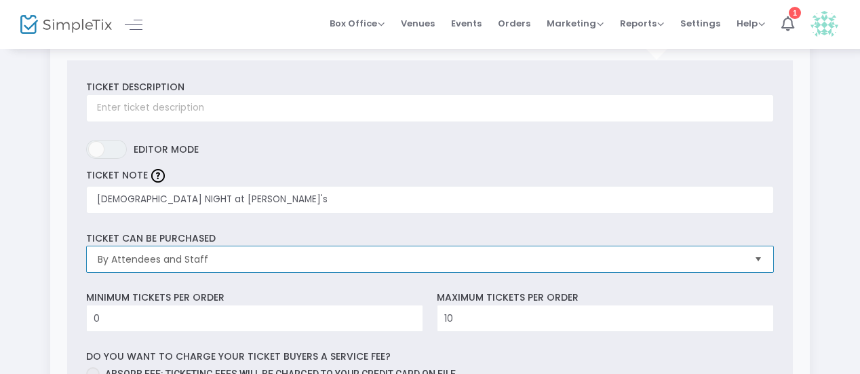
click at [160, 258] on span "By Attendees and Staff" at bounding box center [420, 259] width 645 height 14
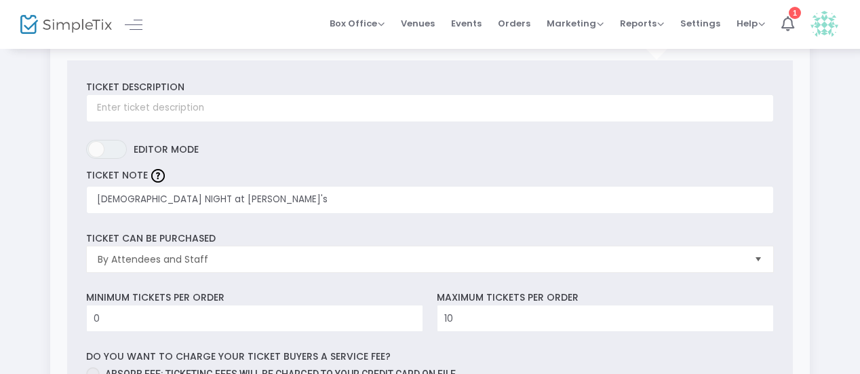
click at [101, 277] on div "Ticket Description Required. ON OFF Editor mode TICKET NOTE SUFI NIGHT at JASSI…" at bounding box center [430, 330] width 726 height 540
click at [492, 319] on input "10" at bounding box center [605, 318] width 336 height 26
type input "200"
click at [153, 322] on input "0" at bounding box center [255, 318] width 336 height 26
type input "1"
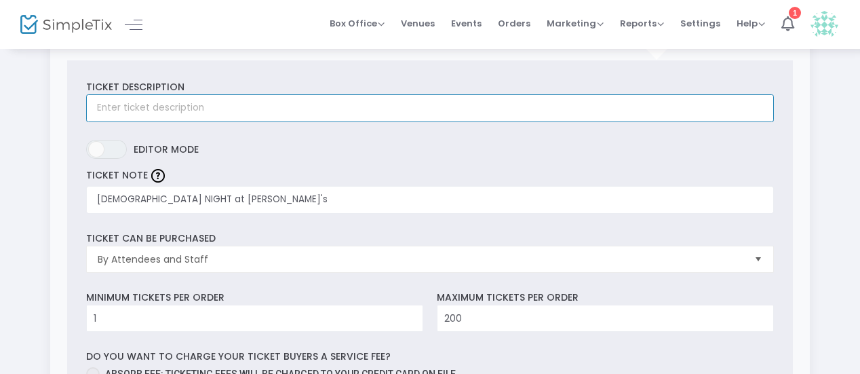
click at [142, 106] on input "text" at bounding box center [429, 108] width 687 height 28
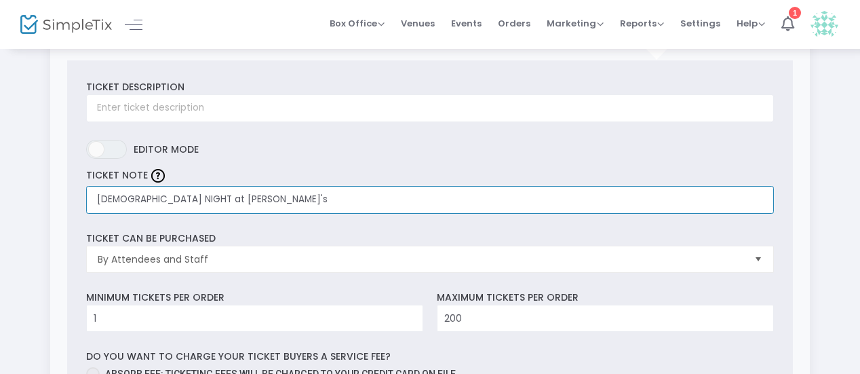
scroll to position [0, 0]
drag, startPoint x: 199, startPoint y: 199, endPoint x: 26, endPoint y: 213, distance: 173.5
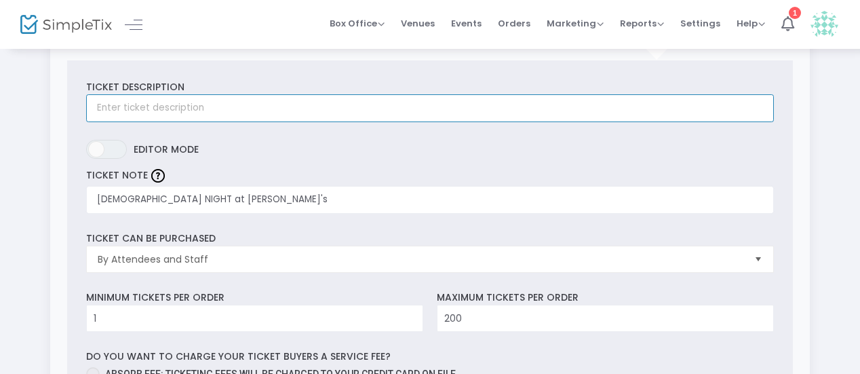
click at [163, 98] on input "text" at bounding box center [429, 108] width 687 height 28
paste input "SUFI NIGHT at JASSI's"
type input "SUFI NIGHT at JASSI's"
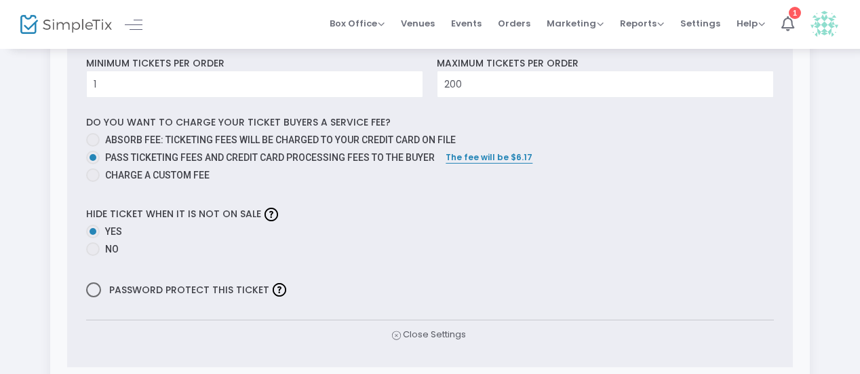
scroll to position [406, 0]
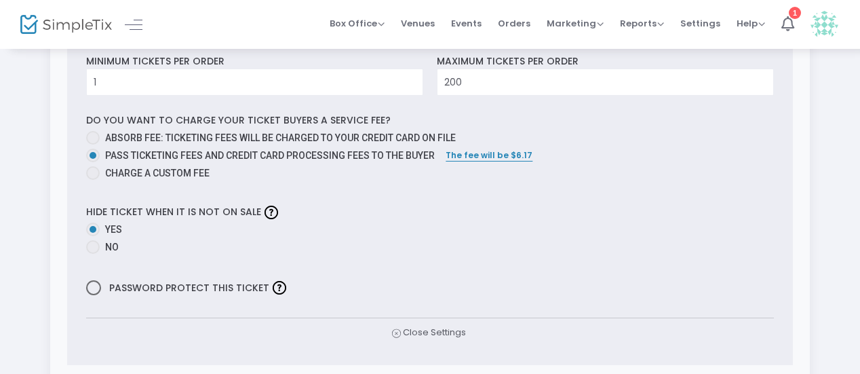
click at [571, 218] on div "Hide ticket when it is not on sale Yes No" at bounding box center [430, 229] width 700 height 56
